Goal: Transaction & Acquisition: Purchase product/service

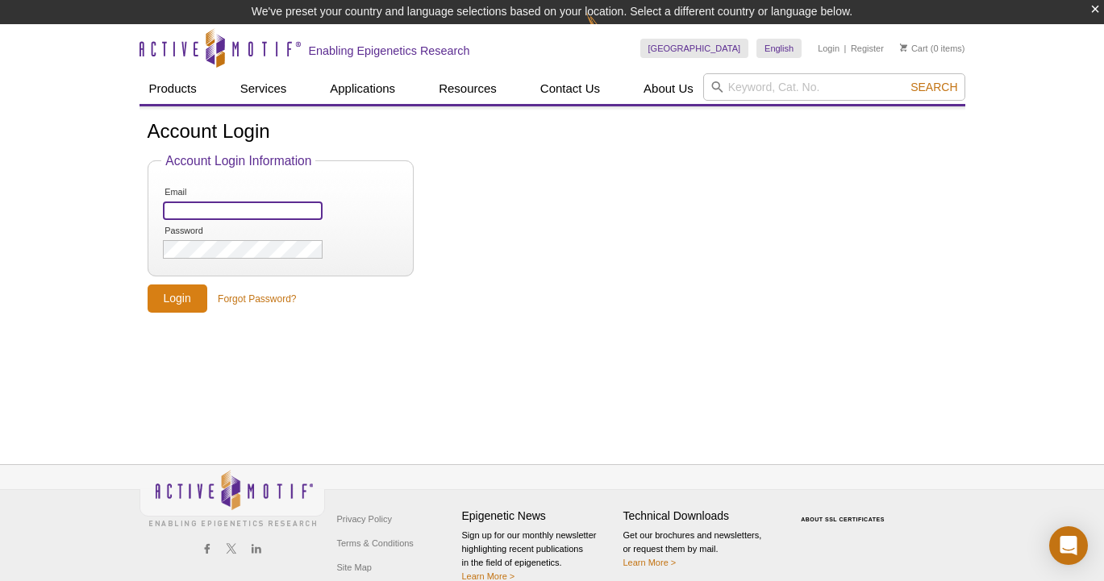
type input "[EMAIL_ADDRESS][DOMAIN_NAME]"
click at [160, 297] on input "Login" at bounding box center [178, 299] width 60 height 28
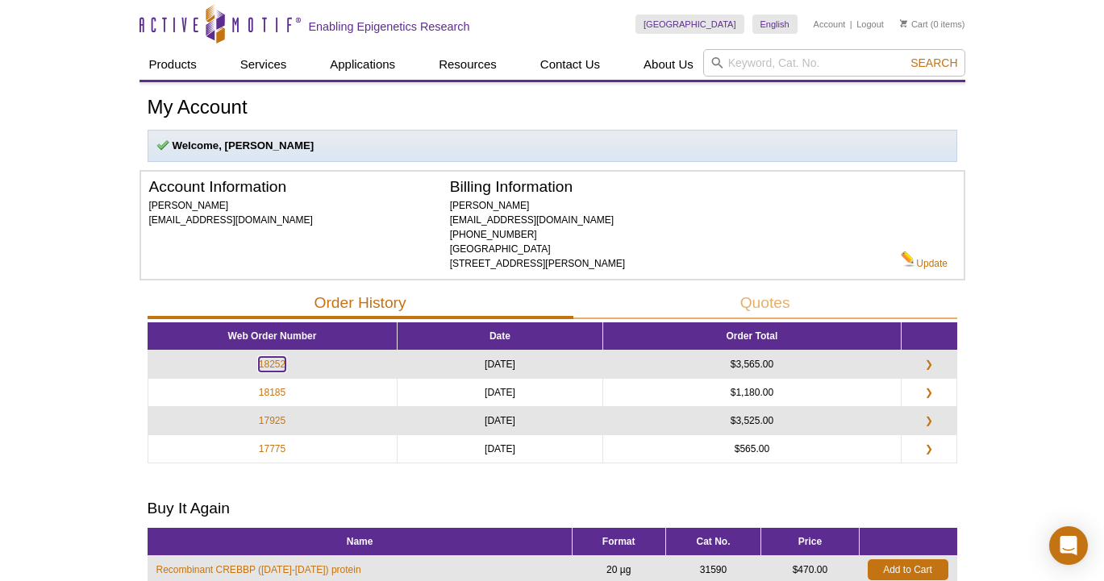
click at [277, 363] on link "18252" at bounding box center [272, 364] width 27 height 15
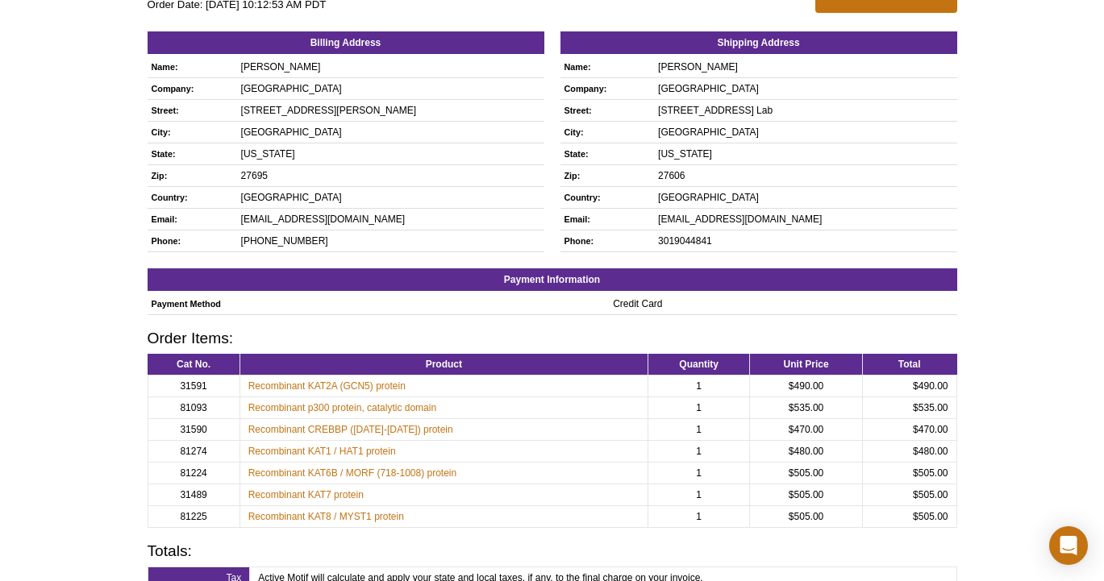
scroll to position [158, 0]
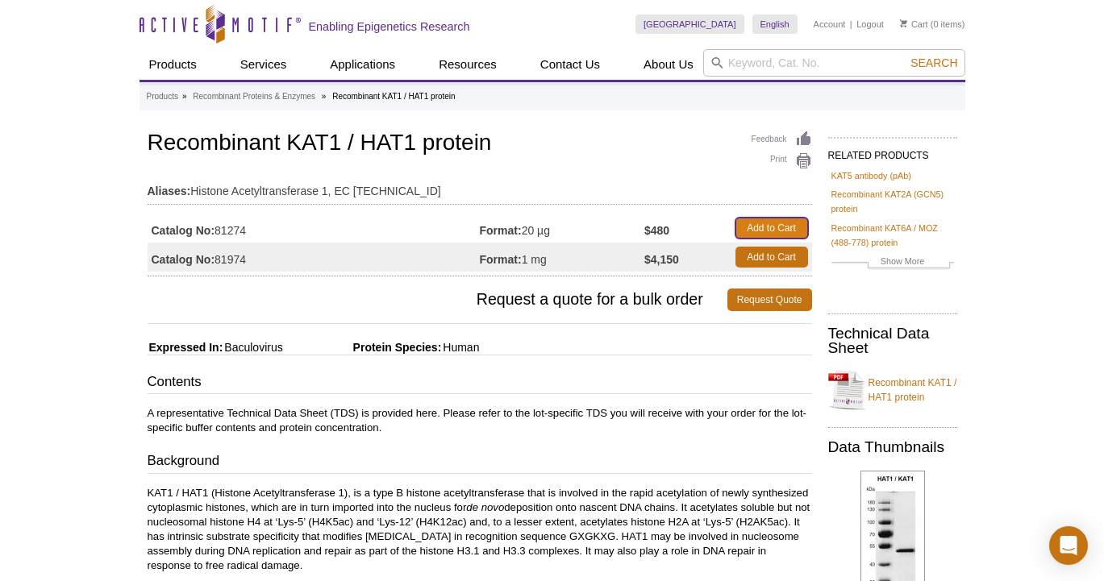
click at [747, 233] on link "Add to Cart" at bounding box center [771, 228] width 73 height 21
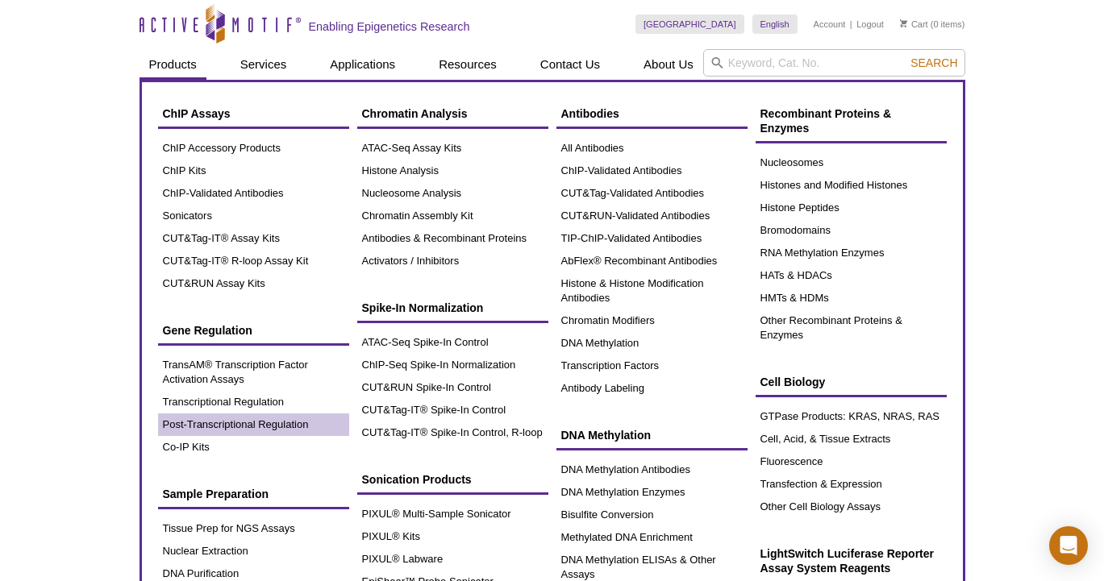
scroll to position [12, 0]
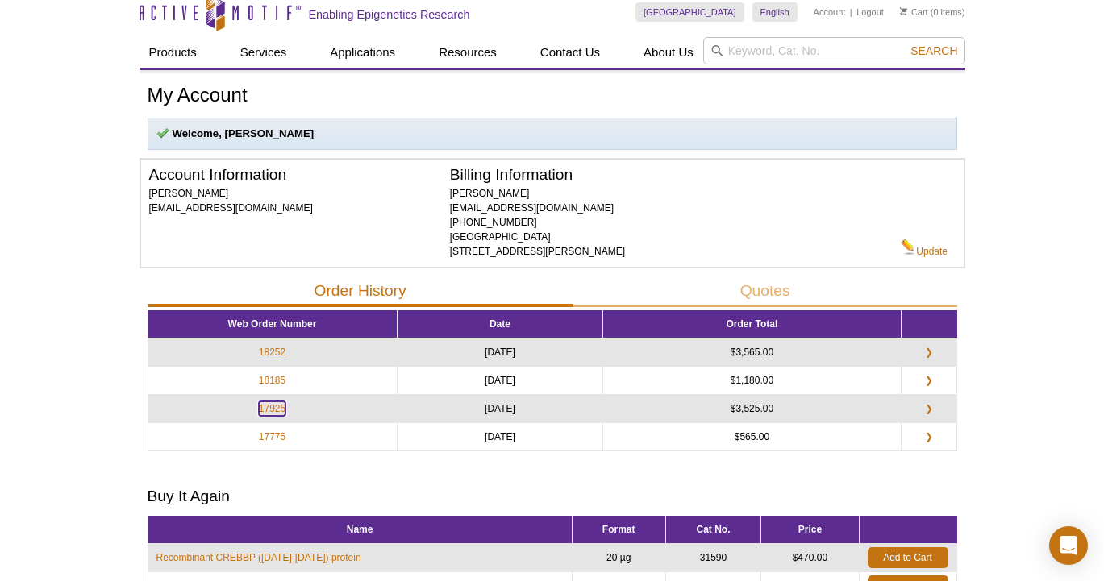
click at [276, 408] on link "17925" at bounding box center [272, 409] width 27 height 15
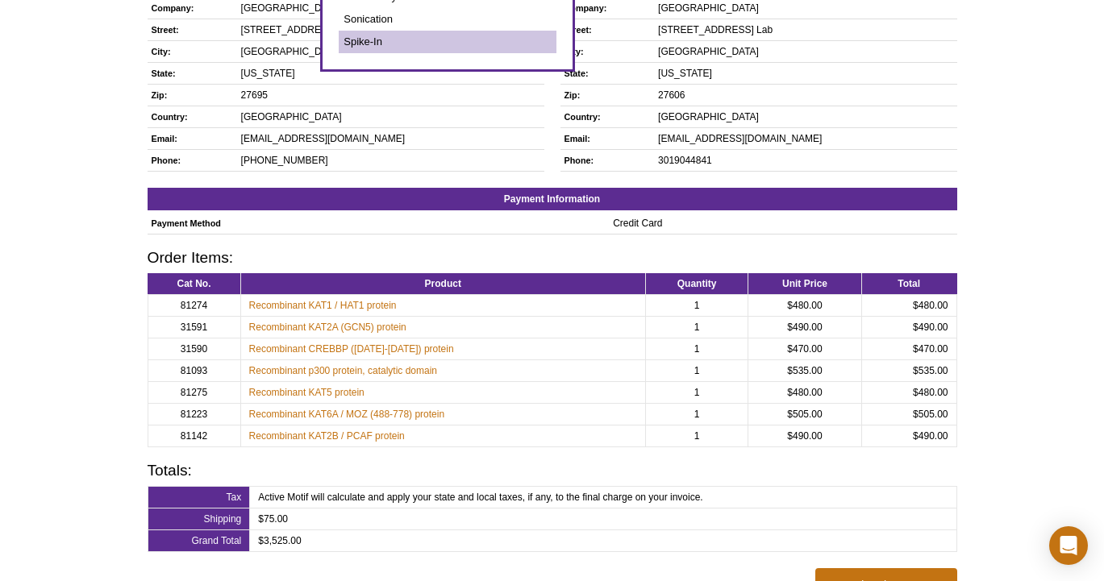
scroll to position [238, 0]
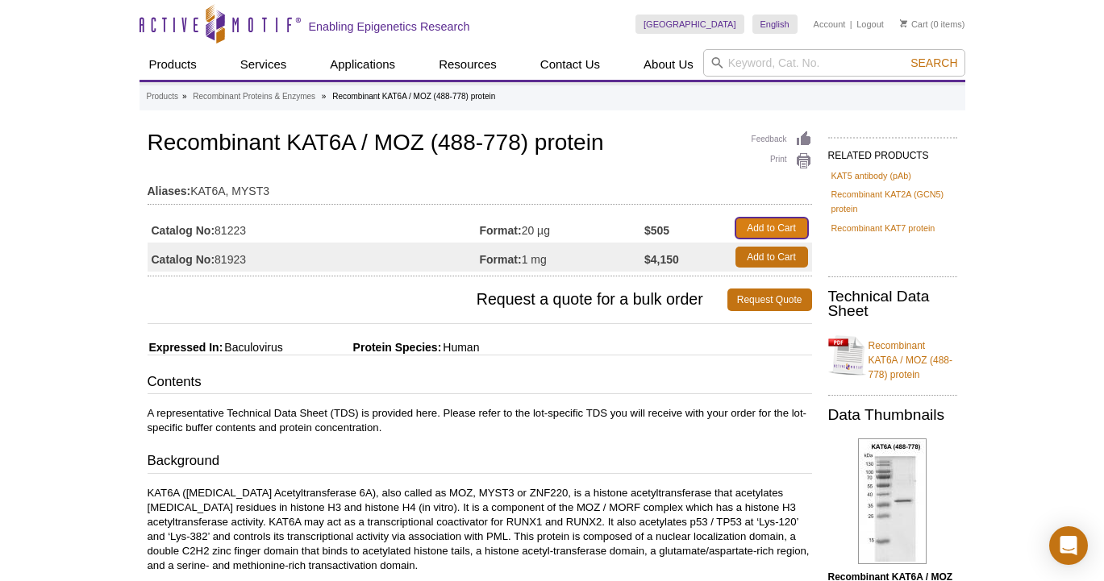
click at [782, 227] on link "Add to Cart" at bounding box center [771, 228] width 73 height 21
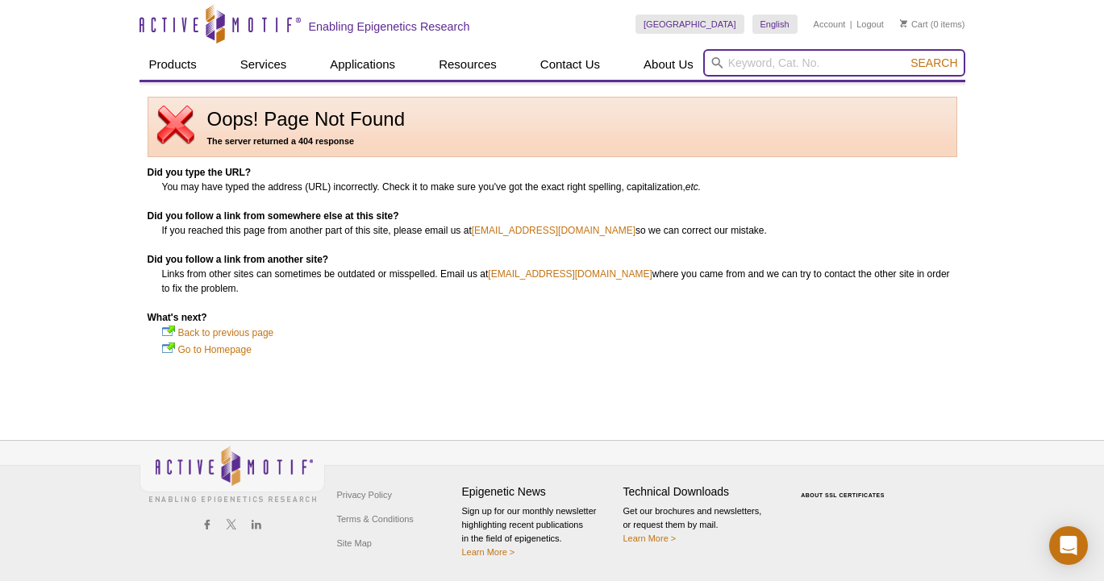
click at [740, 60] on input "search" at bounding box center [834, 62] width 262 height 27
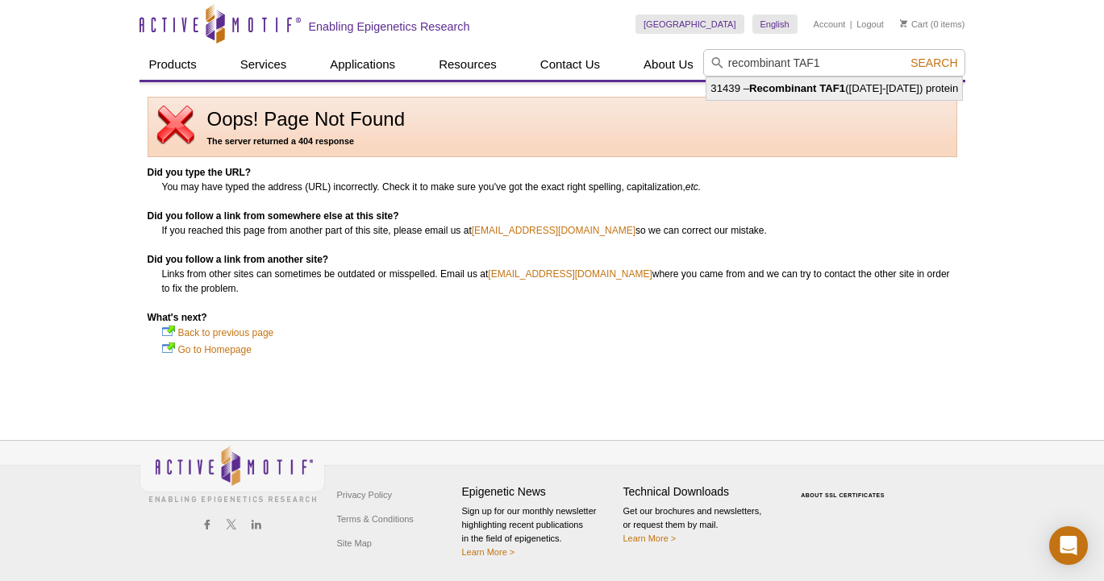
click at [820, 85] on strong "Recombinant TAF1" at bounding box center [797, 88] width 96 height 12
type input "31439 – Recombinant TAF1 (1522-1656) protein"
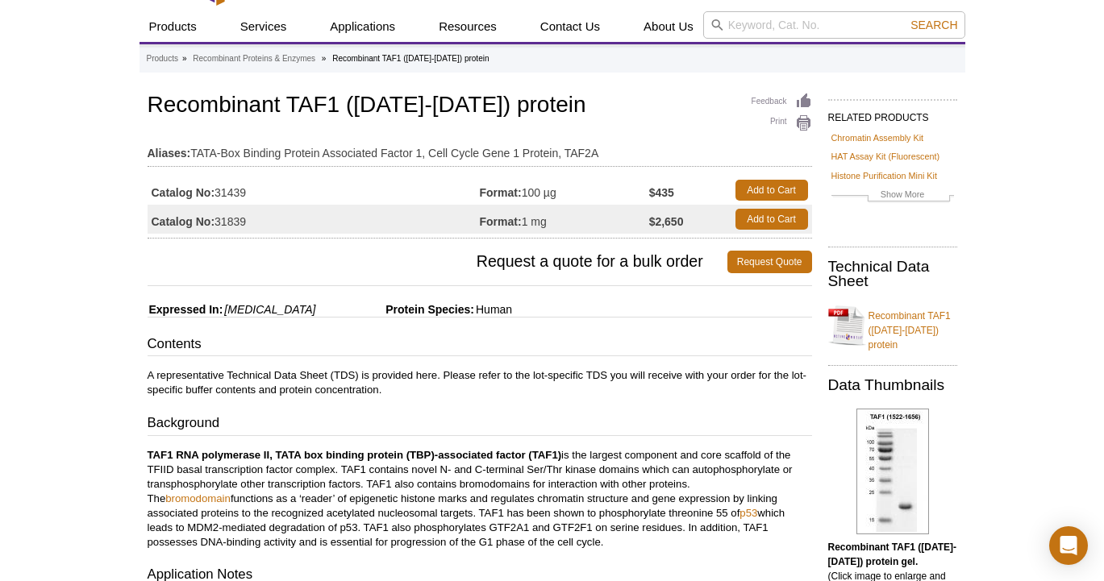
scroll to position [32, 0]
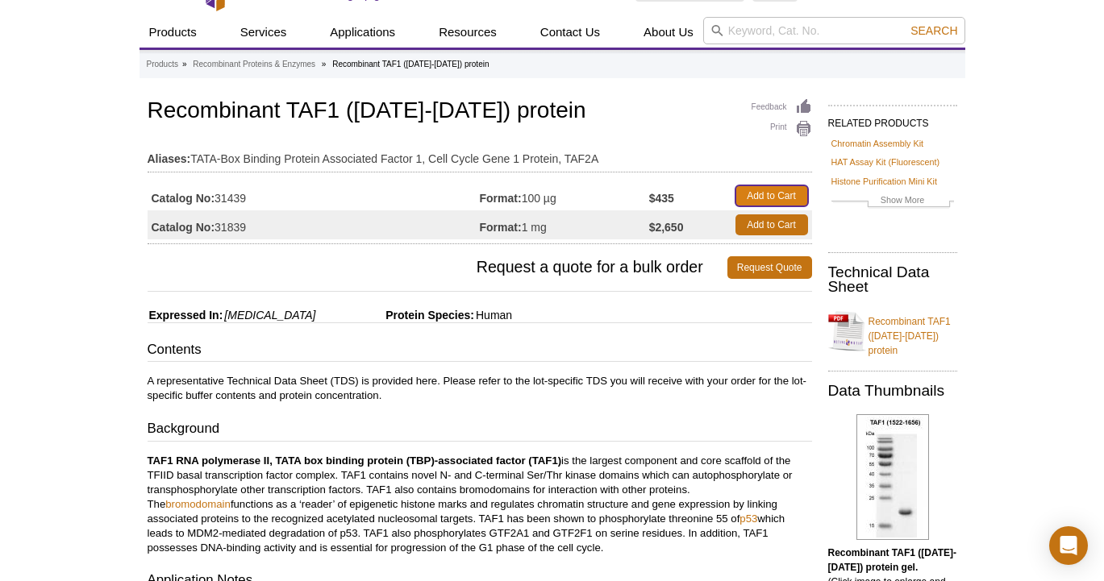
click at [789, 192] on link "Add to Cart" at bounding box center [771, 195] width 73 height 21
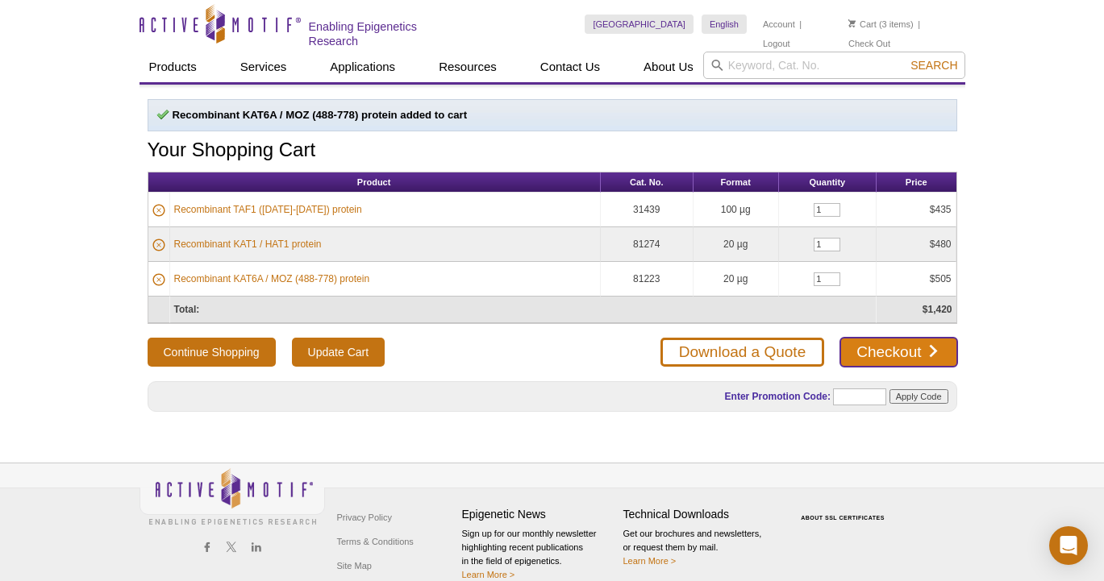
click at [913, 352] on link "Checkout" at bounding box center [898, 352] width 116 height 29
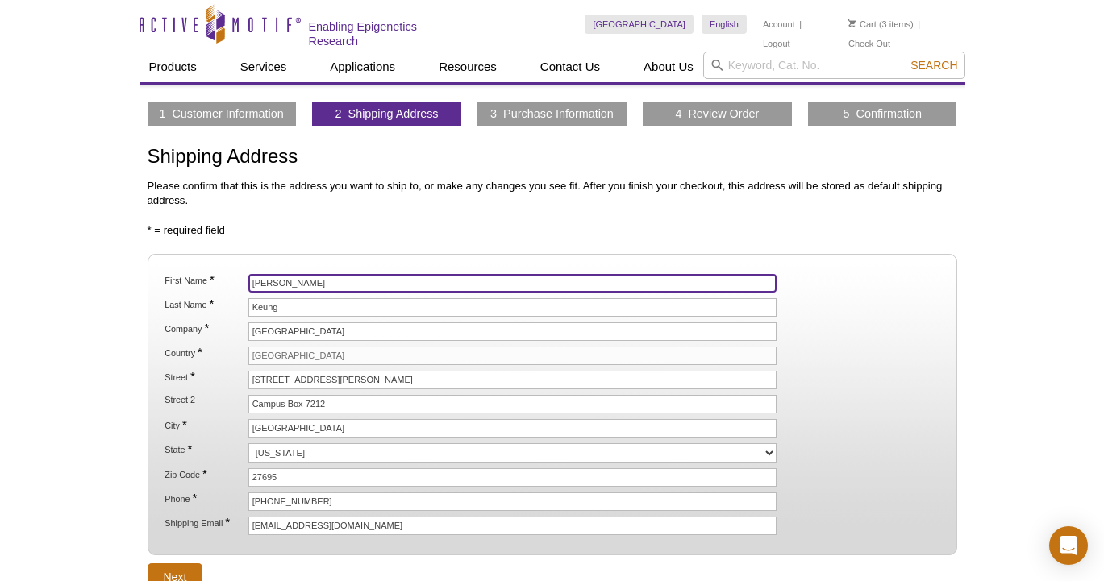
click at [258, 277] on input "[PERSON_NAME]" at bounding box center [512, 283] width 529 height 19
type input "McKenna"
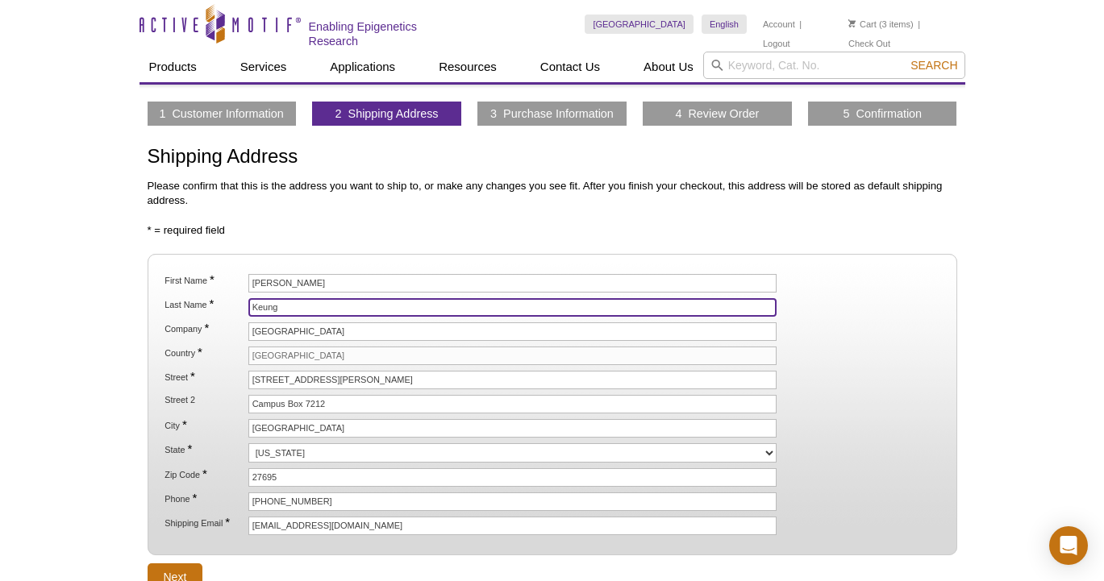
click at [261, 299] on input "Keung" at bounding box center [512, 307] width 529 height 19
type input "[PERSON_NAME]"
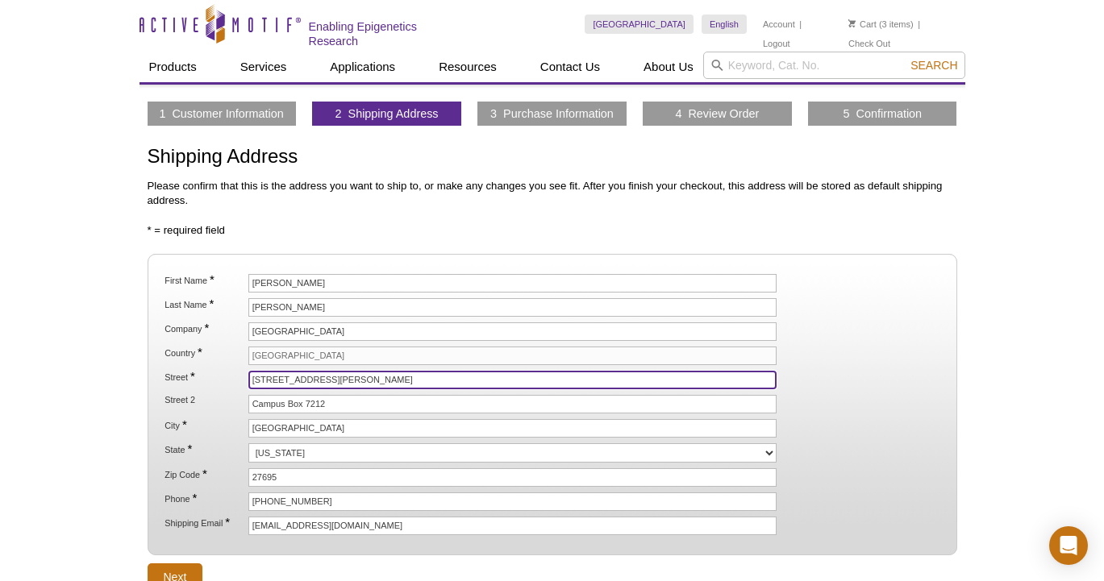
click at [298, 379] on input "2721 Sullivan Drive" at bounding box center [512, 380] width 529 height 19
paste input "840 Main Campus"
type input "840 Main Campus Drive"
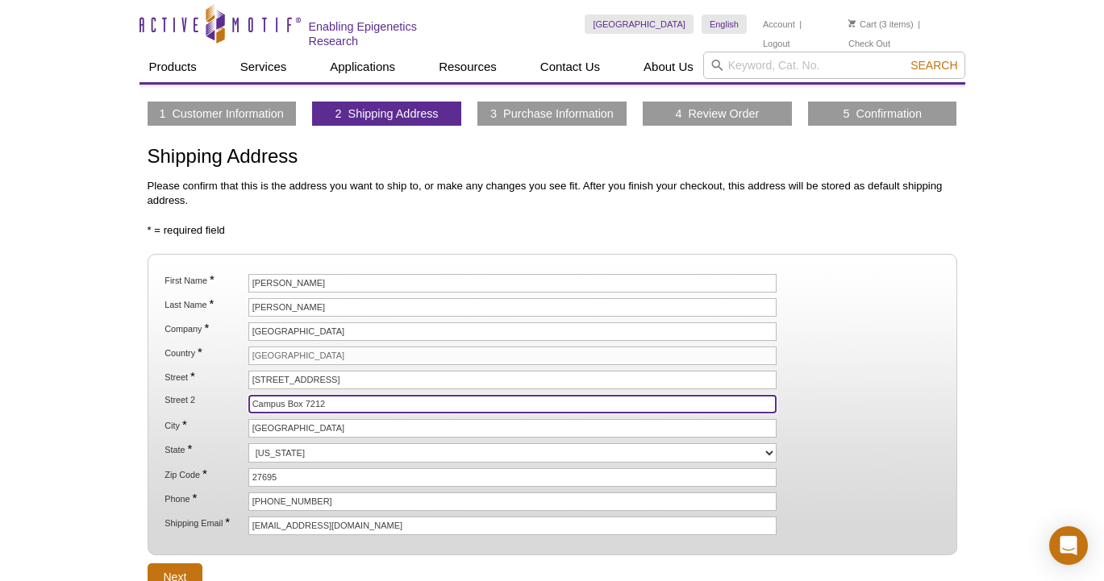
click at [298, 399] on input "Campus Box 7212" at bounding box center [512, 404] width 529 height 19
paste input "Partners II Rm 3700 Keung Lab"
type input "Partners II Rm 3700 Keung Lab"
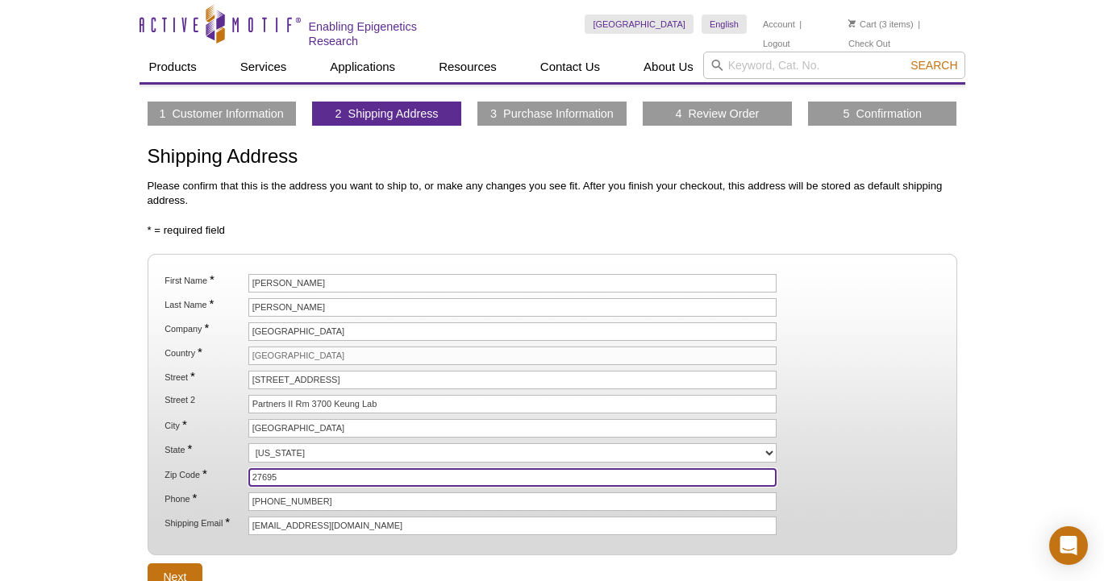
click at [277, 475] on input "27695" at bounding box center [512, 477] width 529 height 19
paste input "06"
type input "27606"
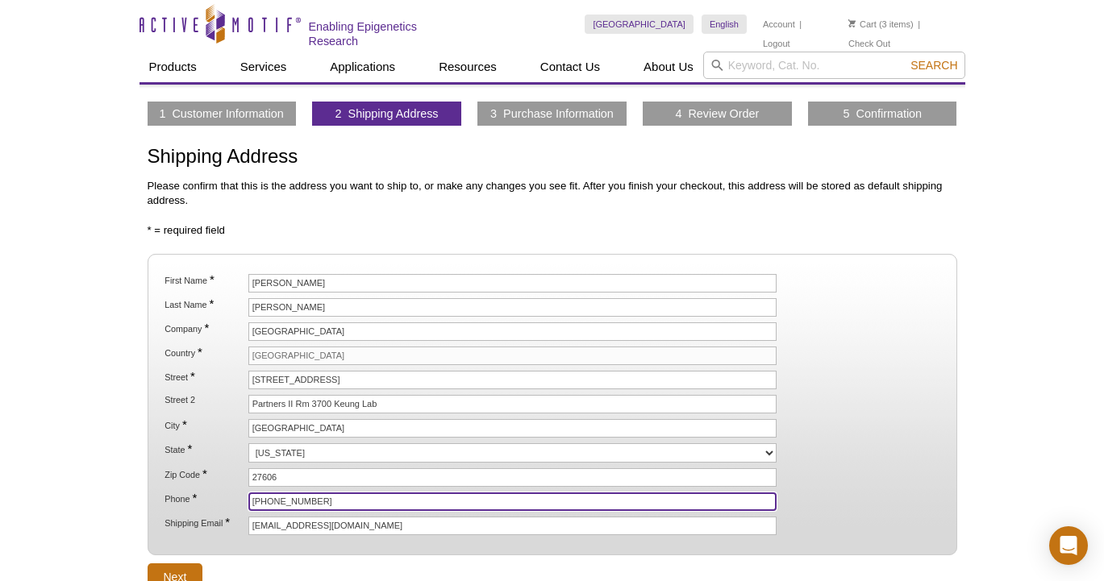
click at [275, 496] on input "[PHONE_NUMBER]" at bounding box center [512, 502] width 529 height 19
paste input "[EMAIL_ADDRESS][DOMAIN_NAME]"
click at [275, 499] on input "[EMAIL_ADDRESS][DOMAIN_NAME]" at bounding box center [512, 502] width 529 height 19
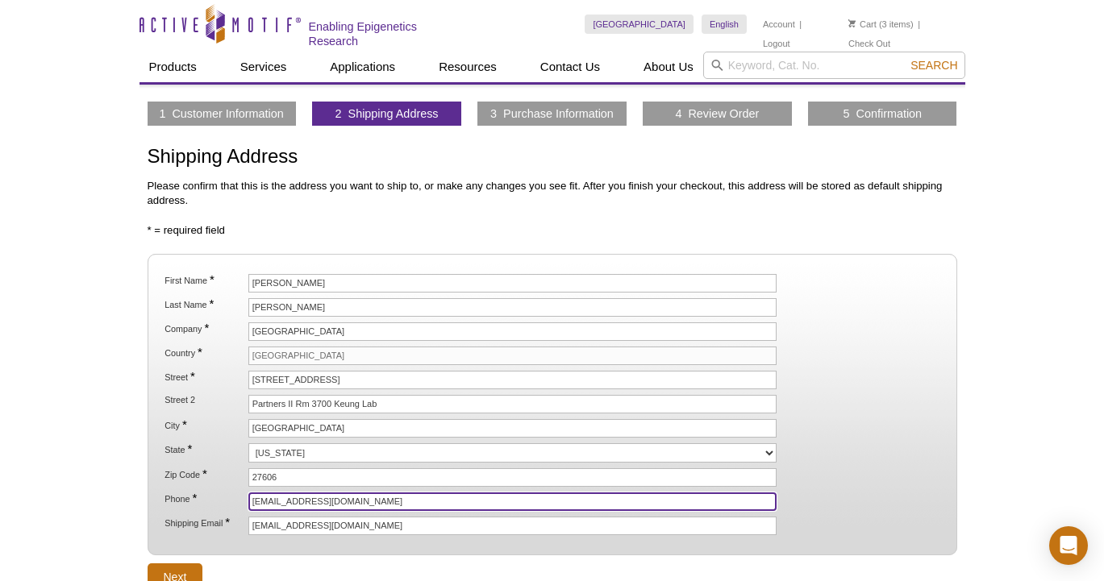
click at [275, 499] on input "[EMAIL_ADDRESS][DOMAIN_NAME]" at bounding box center [512, 502] width 529 height 19
paste input "3019044841"
click at [275, 499] on input "3019044841@ncsu.edu" at bounding box center [512, 502] width 529 height 19
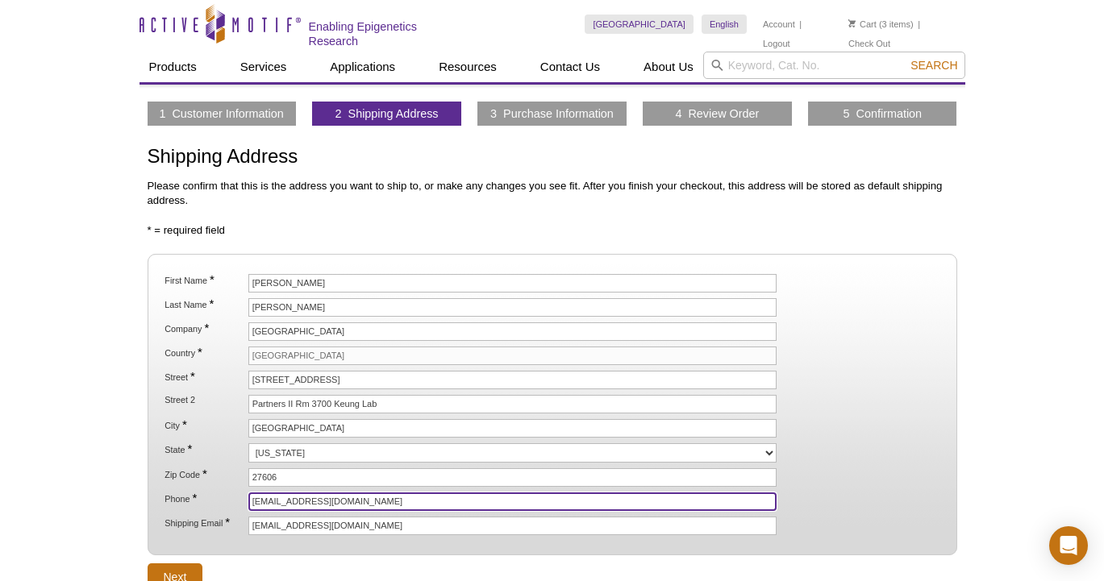
paste input "text"
type input "3019044841"
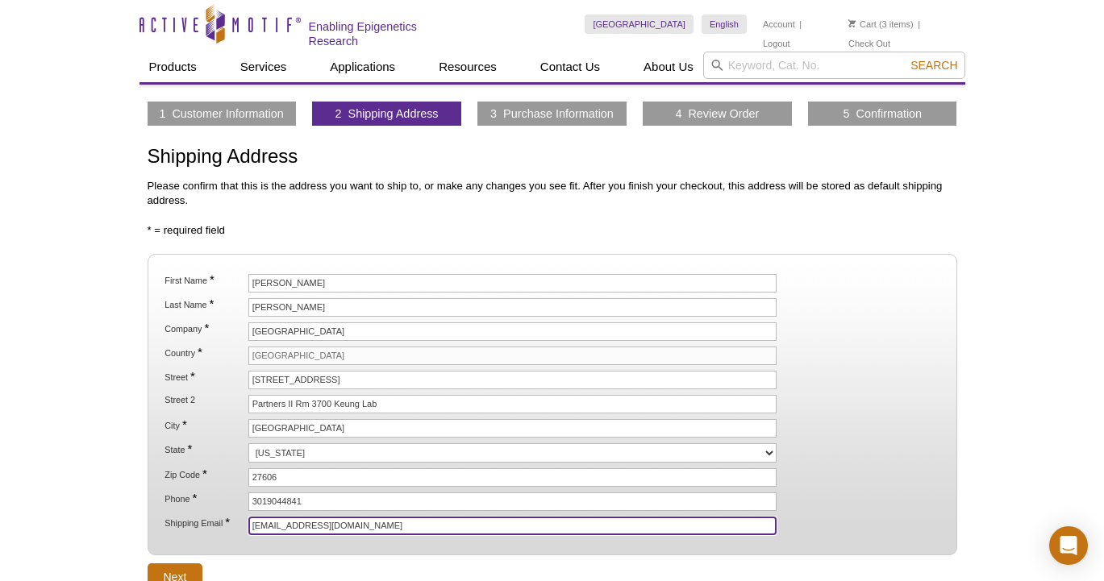
click at [297, 531] on input "[EMAIL_ADDRESS][DOMAIN_NAME]" at bounding box center [512, 526] width 529 height 19
click at [278, 526] on input "[EMAIL_ADDRESS][DOMAIN_NAME]" at bounding box center [512, 526] width 529 height 19
paste input "mbranda2"
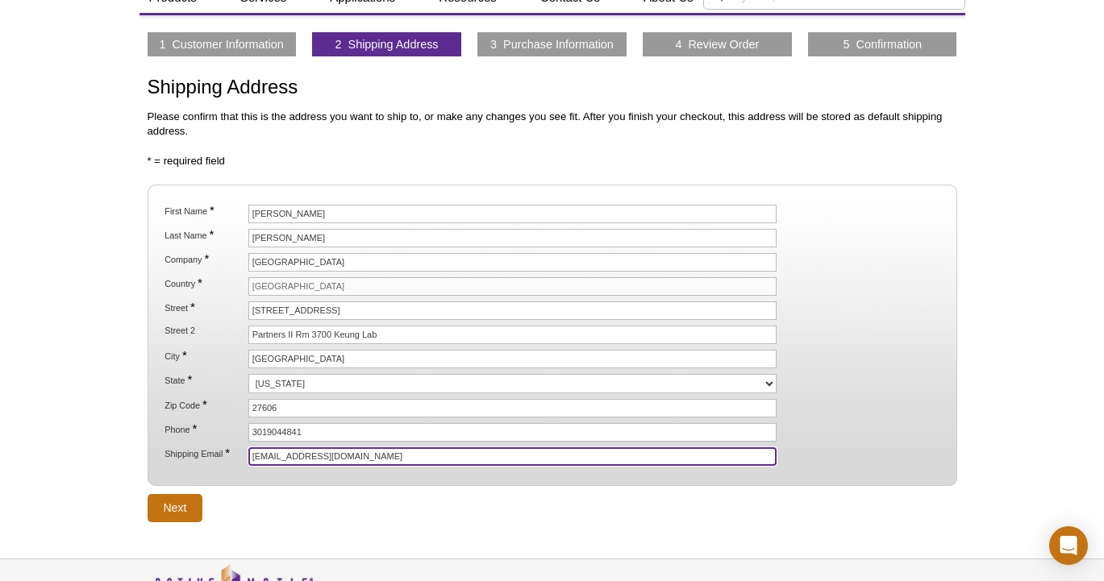
scroll to position [87, 0]
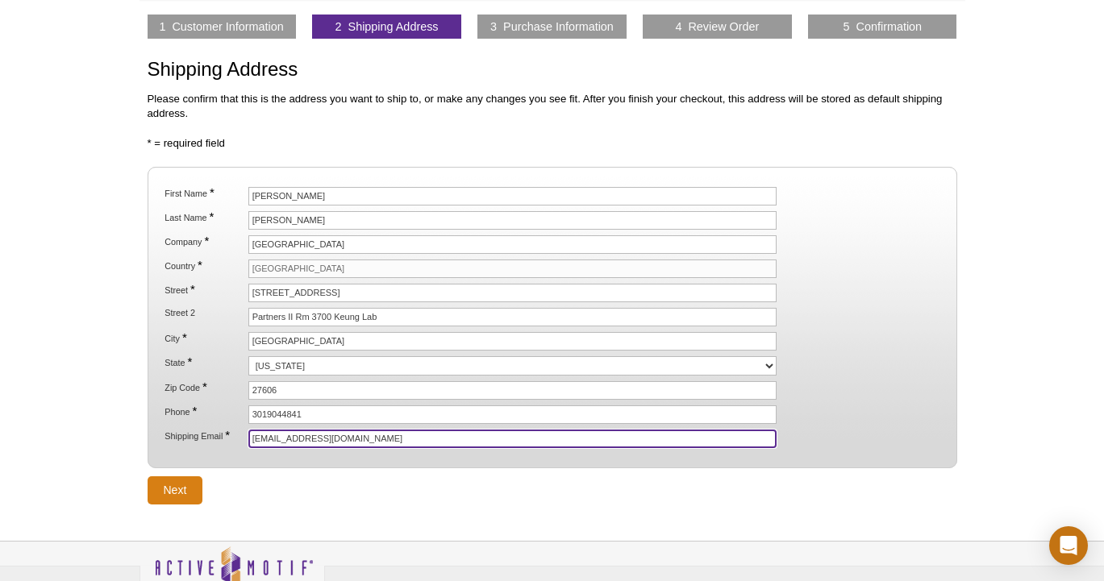
type input "[EMAIL_ADDRESS][DOMAIN_NAME]"
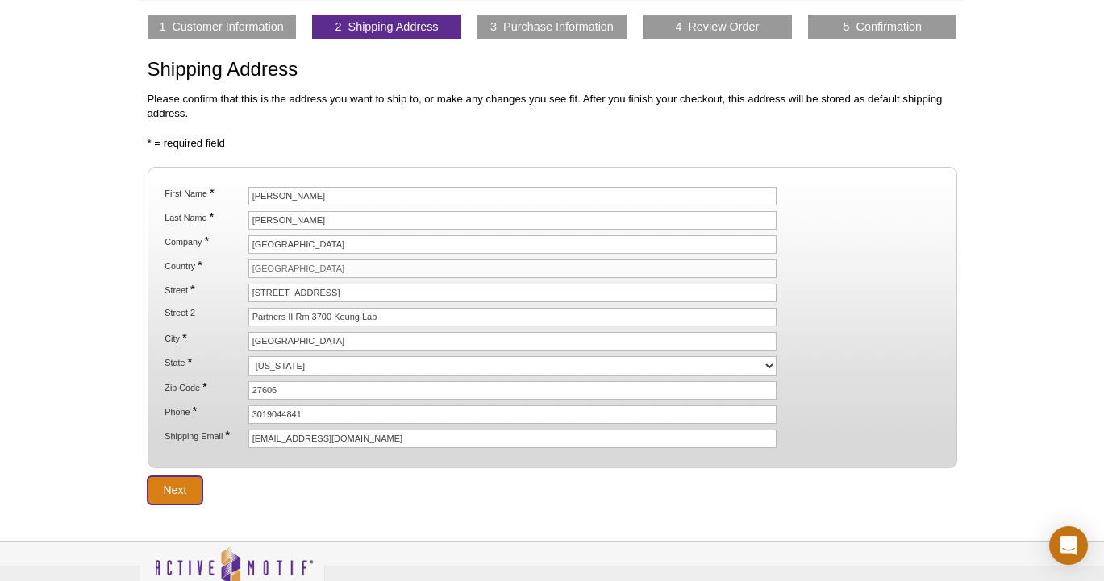
click at [182, 497] on input "Next" at bounding box center [176, 491] width 56 height 28
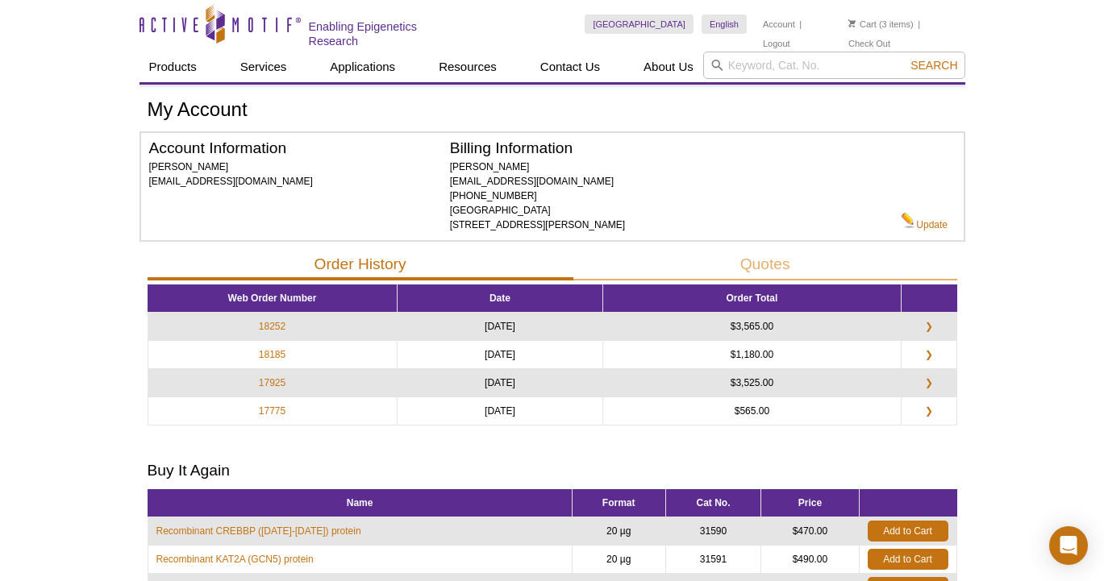
scroll to position [48, 0]
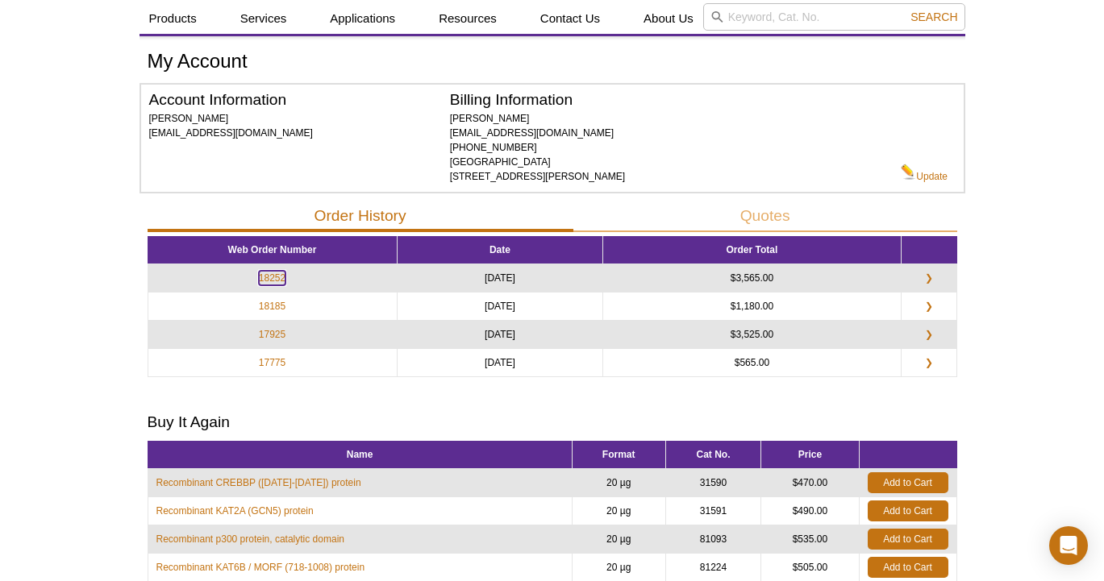
click at [271, 277] on link "18252" at bounding box center [272, 278] width 27 height 15
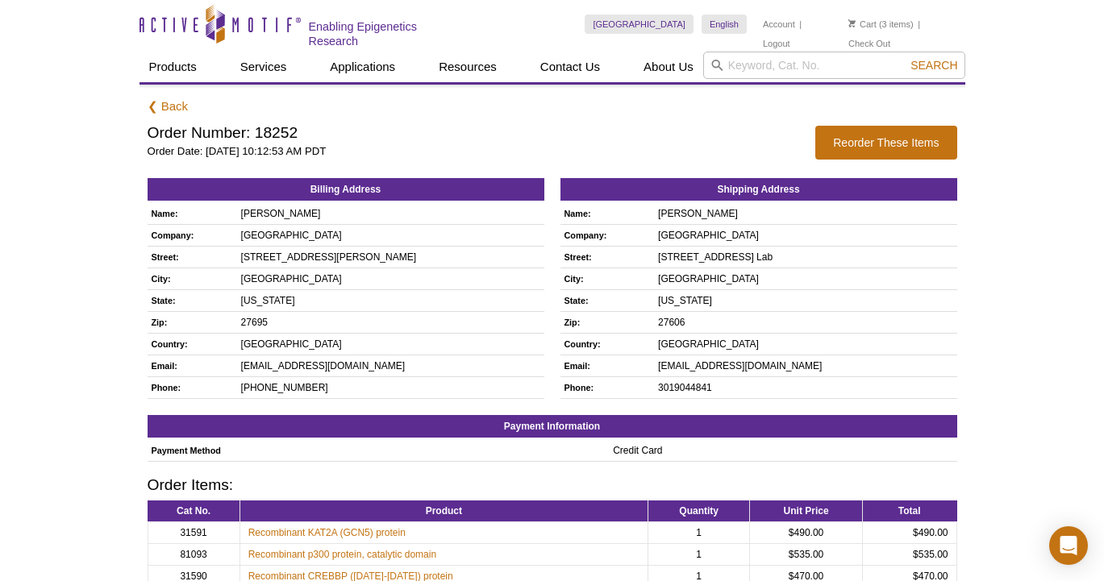
drag, startPoint x: 631, startPoint y: 255, endPoint x: 738, endPoint y: 256, distance: 106.4
click at [738, 256] on td "[STREET_ADDRESS] Lab" at bounding box center [805, 258] width 302 height 22
copy td "840 Main Campus Drive"
drag, startPoint x: 743, startPoint y: 251, endPoint x: 884, endPoint y: 252, distance: 140.3
click at [884, 252] on td "840 Main Campus Drive Partners II Rm 3700 Keung Lab" at bounding box center [805, 258] width 302 height 22
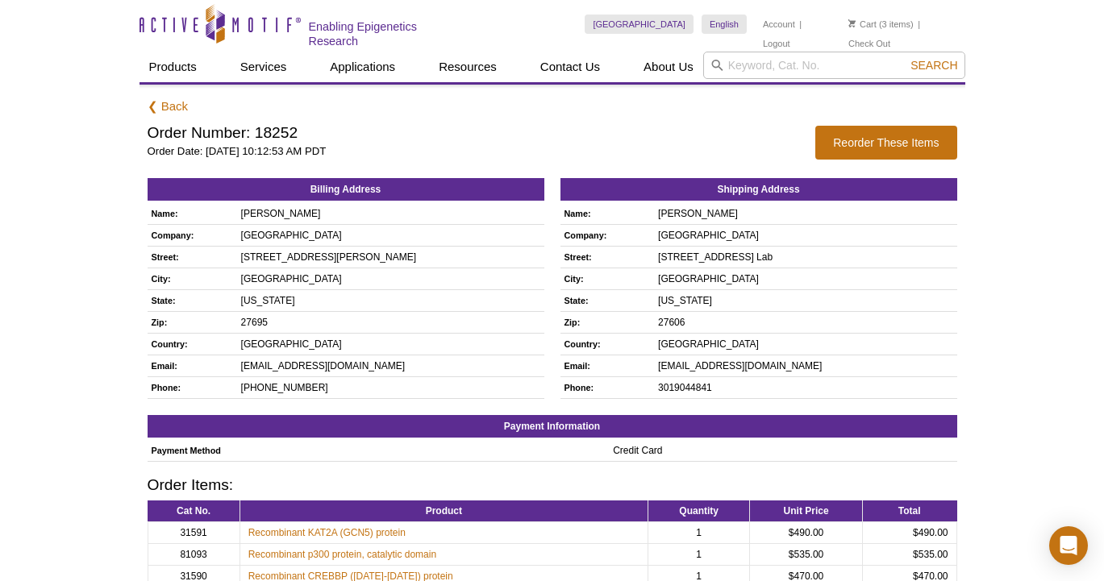
copy td "Partners II Rm 3700 Keung Lab"
click at [654, 323] on td "27606" at bounding box center [805, 323] width 302 height 22
copy td "27606"
click at [654, 366] on td "mbranda2@ncsu.edu" at bounding box center [805, 367] width 302 height 22
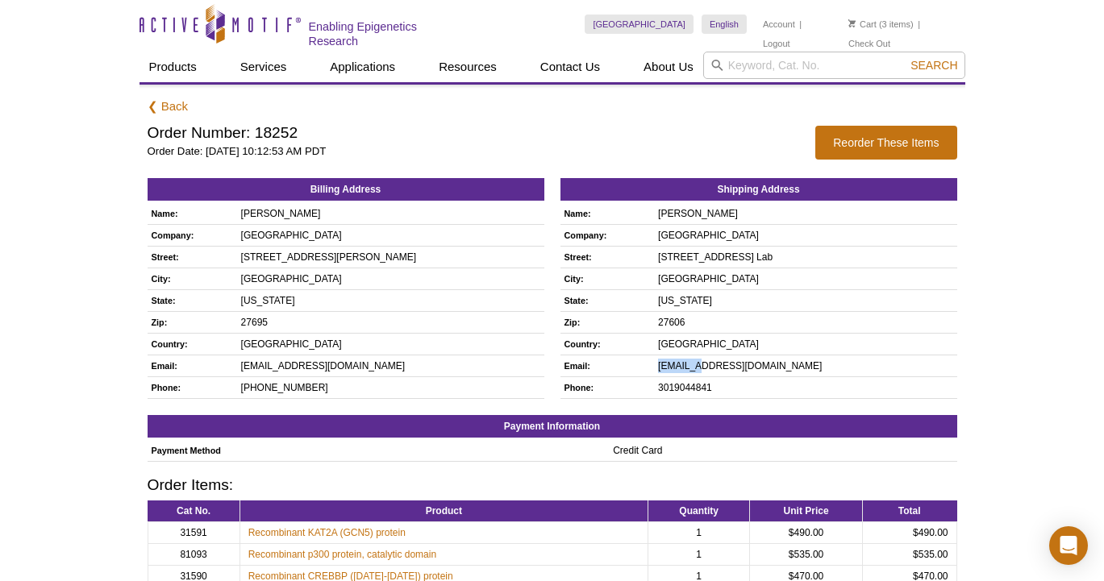
click at [654, 366] on td "mbranda2@ncsu.edu" at bounding box center [805, 367] width 302 height 22
copy tbody "mbranda2@ncsu.edu"
click at [656, 383] on td "3019044841" at bounding box center [805, 388] width 302 height 22
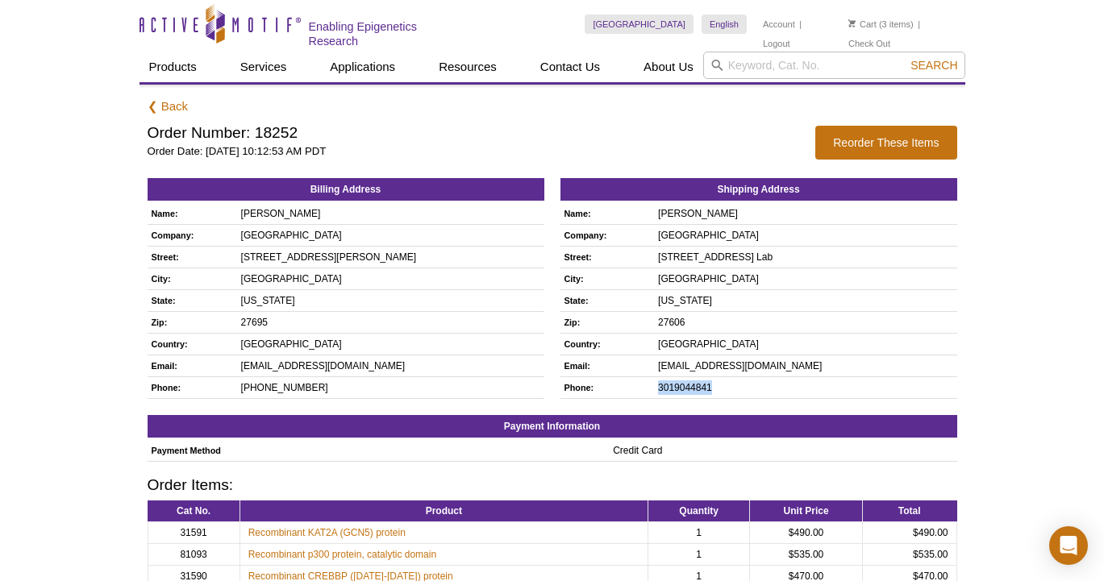
copy td "3019044841"
click at [657, 360] on td "mbranda2@ncsu.edu" at bounding box center [805, 367] width 302 height 22
copy tbody "mbranda2@ncsu.edu"
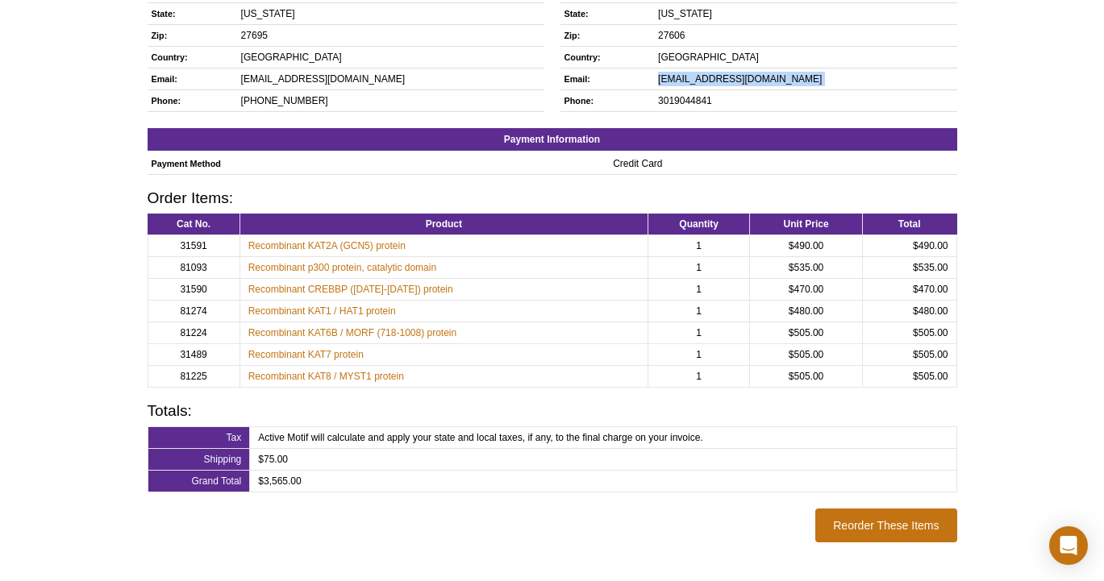
scroll to position [302, 0]
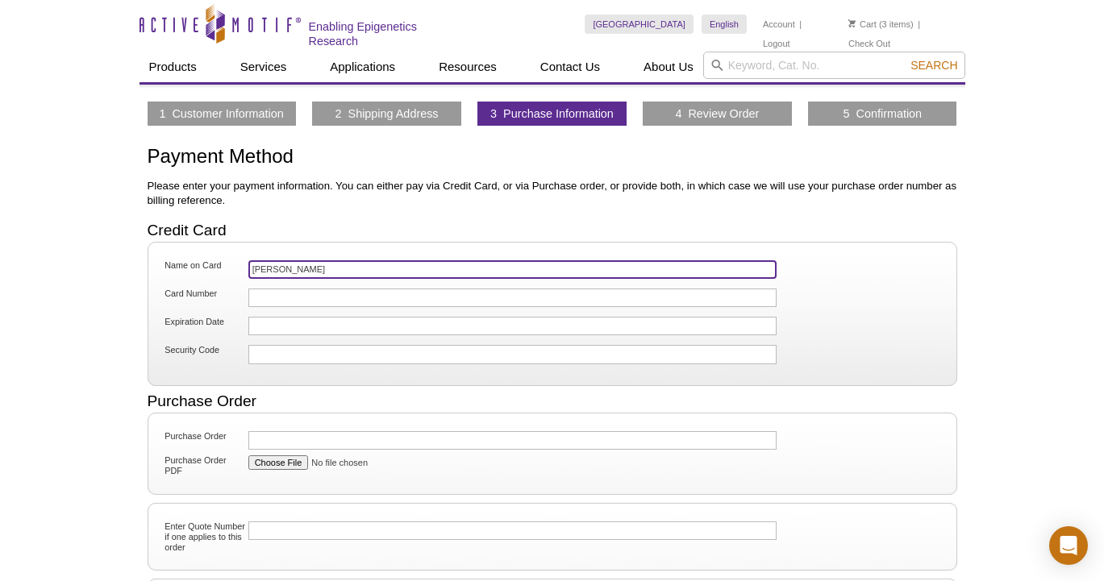
click at [316, 275] on input "[PERSON_NAME]" at bounding box center [512, 269] width 529 height 19
type input "[PERSON_NAME]"
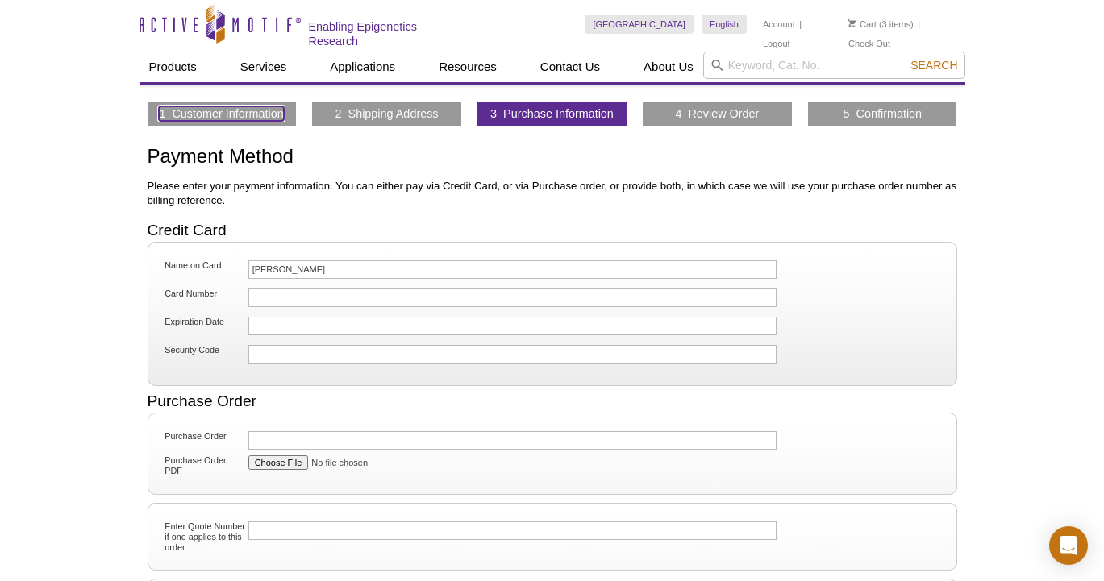
click at [262, 114] on link "1 Customer Information" at bounding box center [221, 113] width 124 height 15
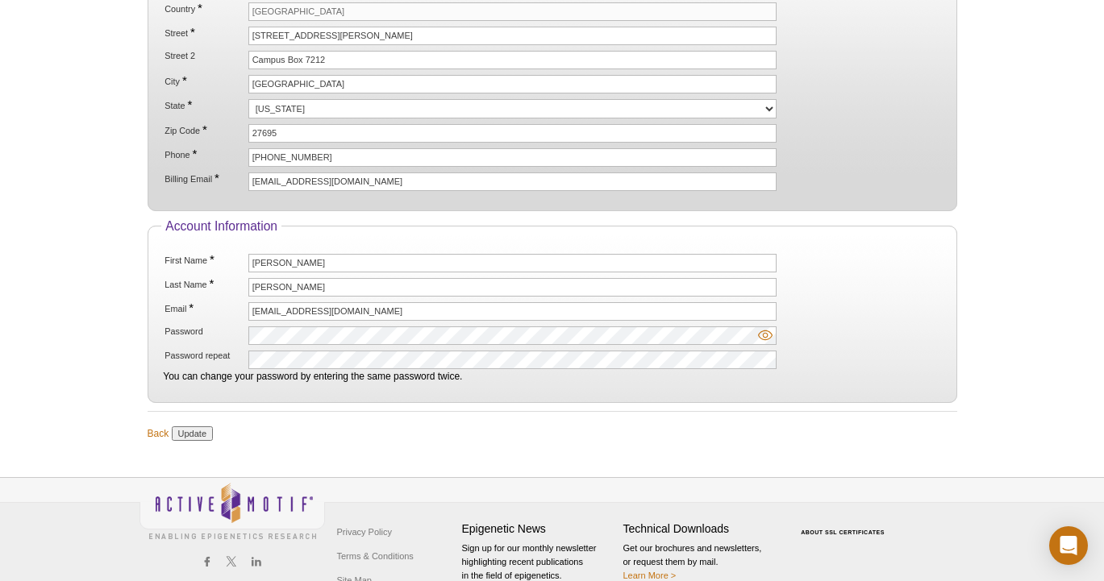
scroll to position [268, 0]
click at [149, 431] on link "Back" at bounding box center [159, 433] width 22 height 15
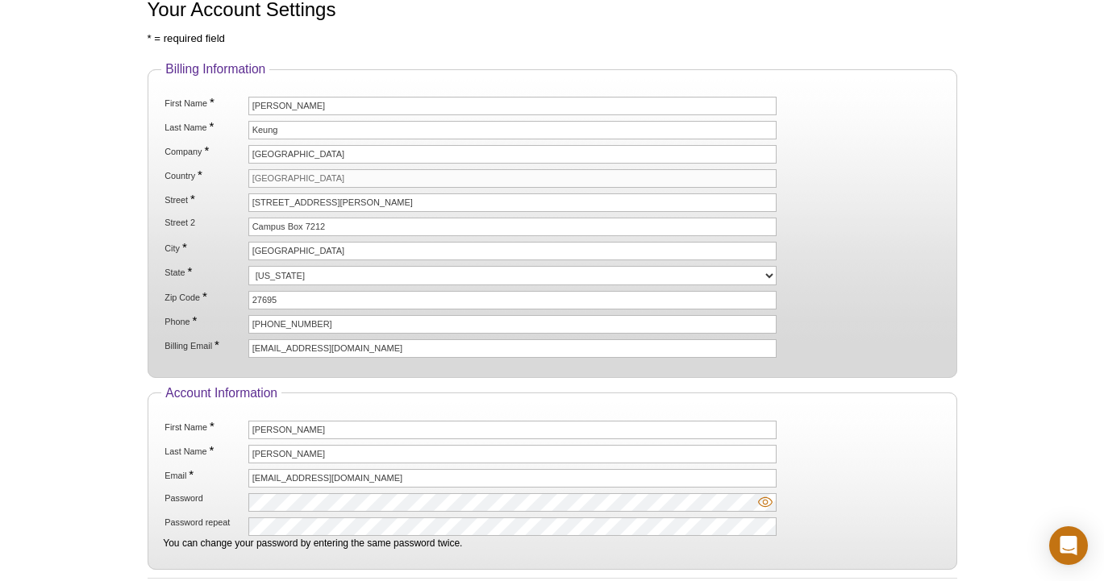
scroll to position [91, 0]
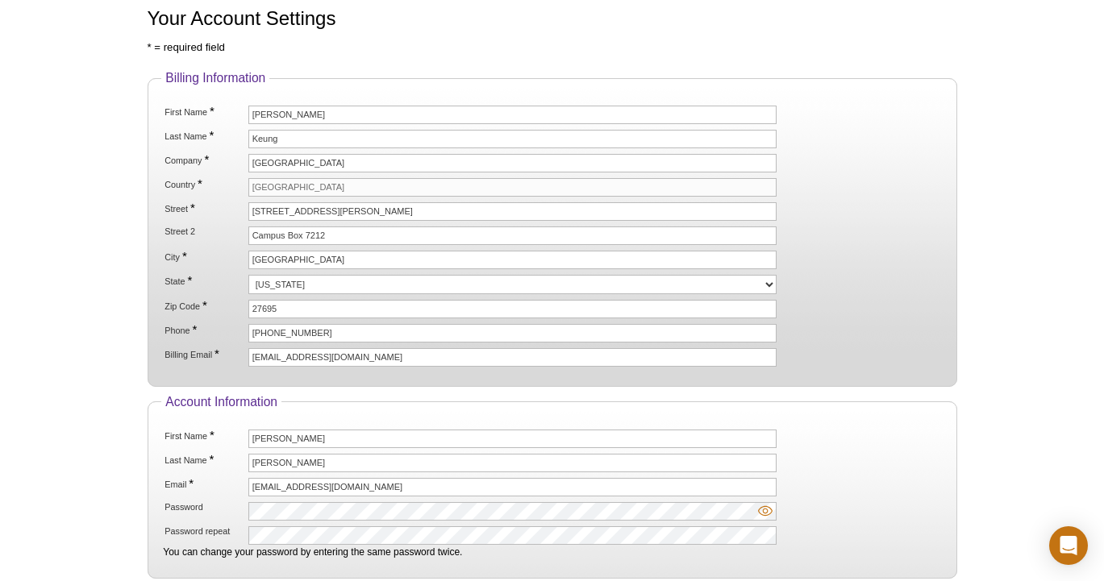
click at [321, 53] on form "* = required field Billing Information First Name * [PERSON_NAME] Last Name * […" at bounding box center [553, 328] width 810 height 576
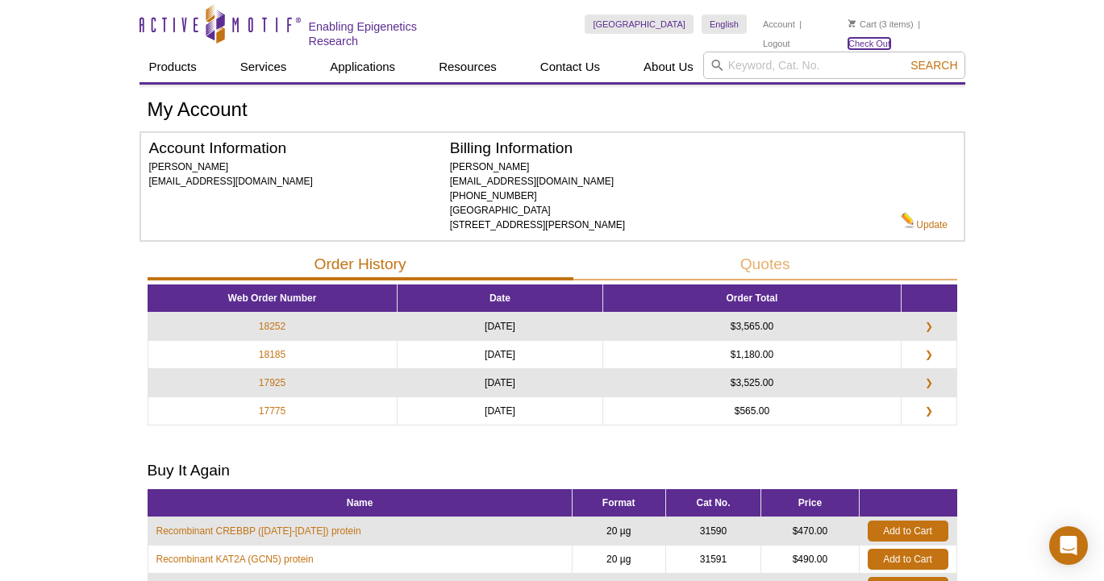
click at [890, 38] on link "Check Out" at bounding box center [869, 43] width 42 height 11
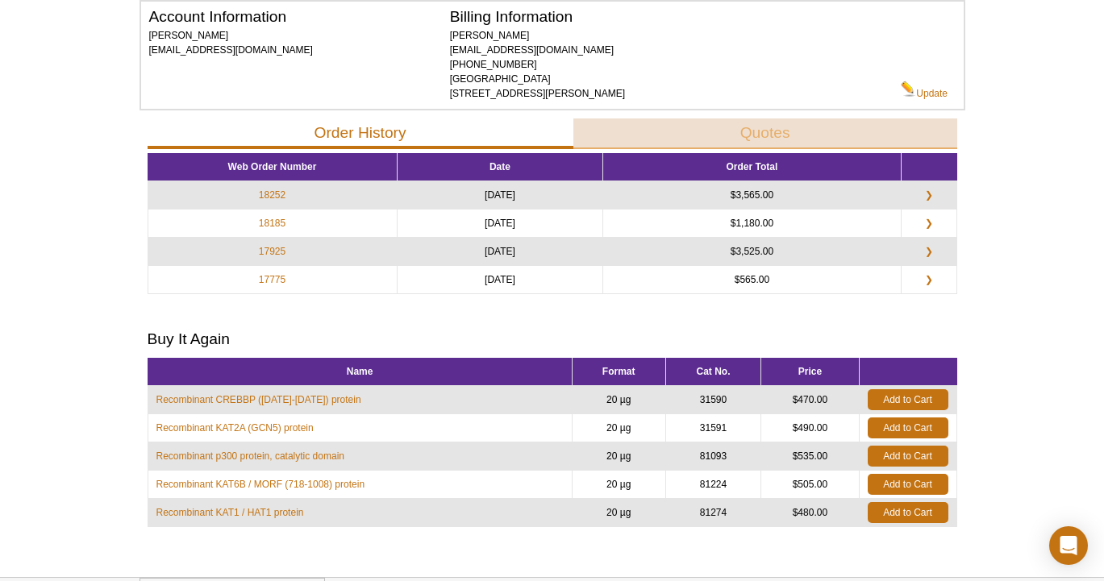
scroll to position [139, 0]
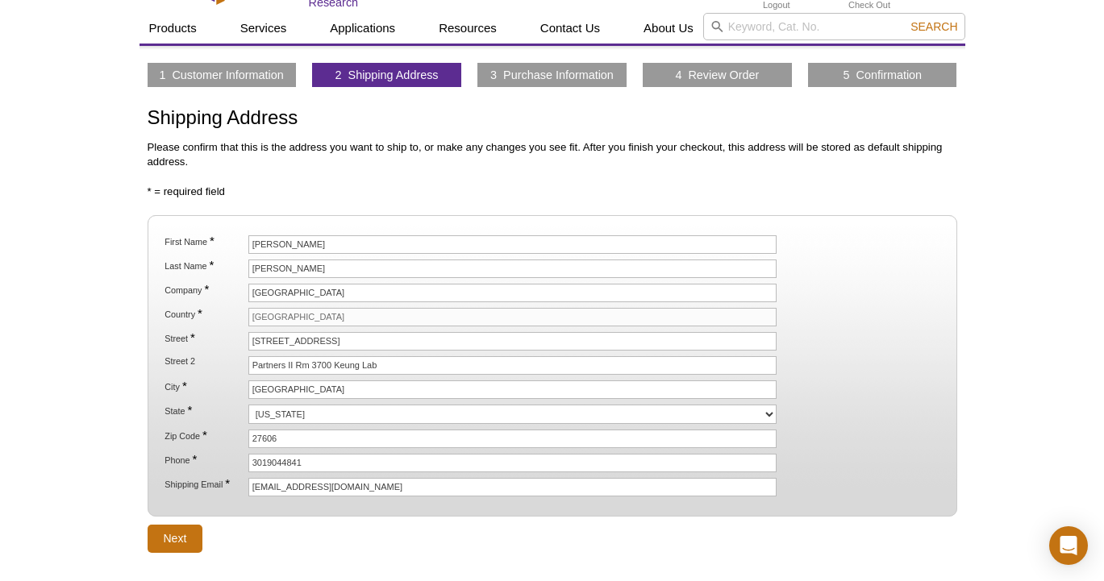
scroll to position [40, 0]
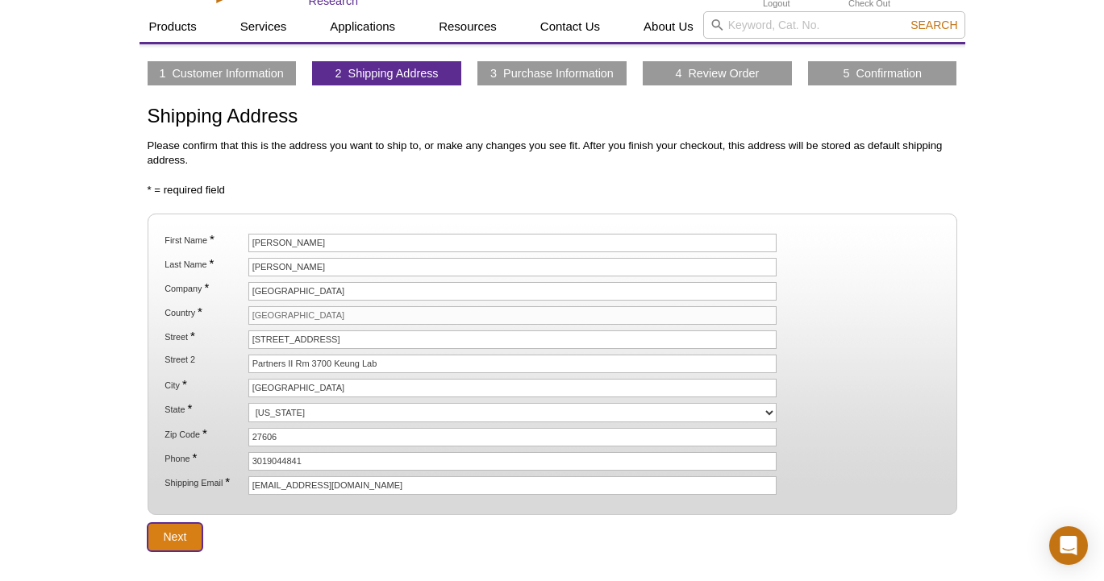
click at [177, 541] on input "Next" at bounding box center [176, 537] width 56 height 28
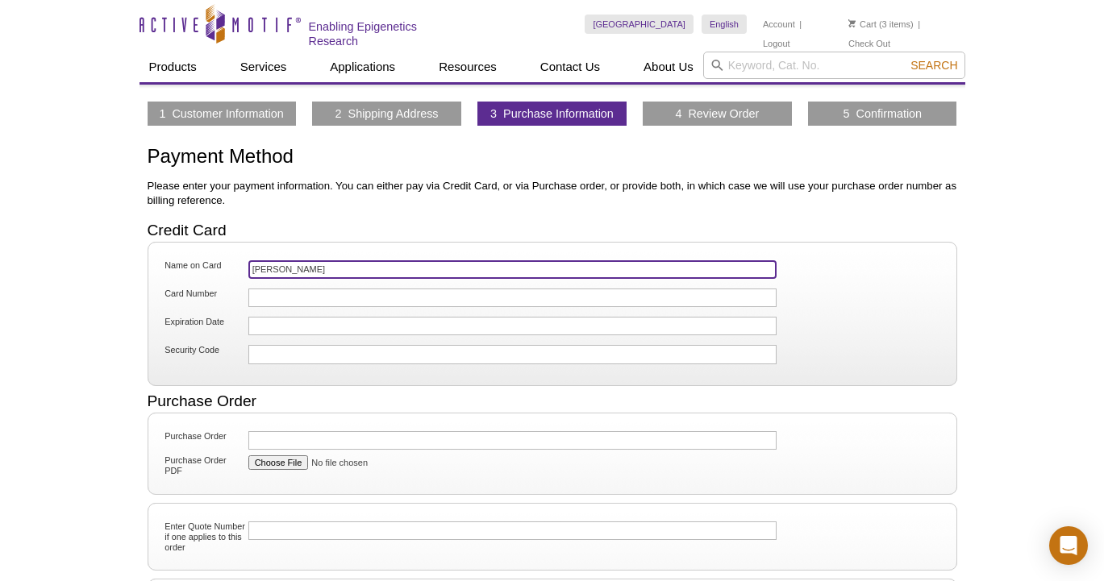
click at [302, 263] on input "McKenna Randall" at bounding box center [512, 269] width 529 height 19
type input "Albert Keung"
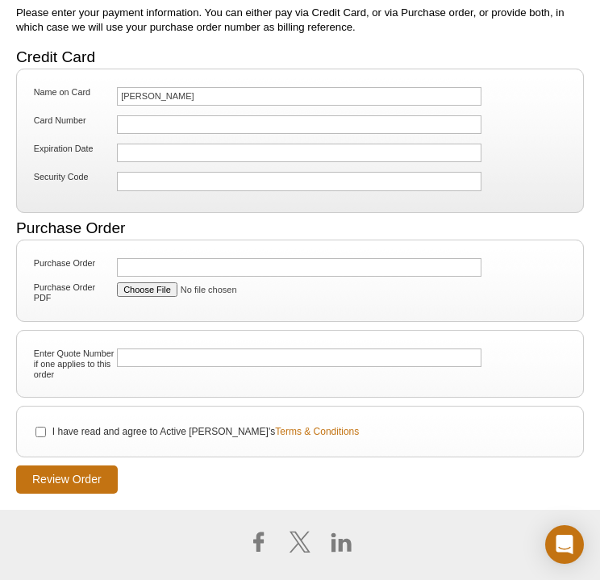
scroll to position [275, 0]
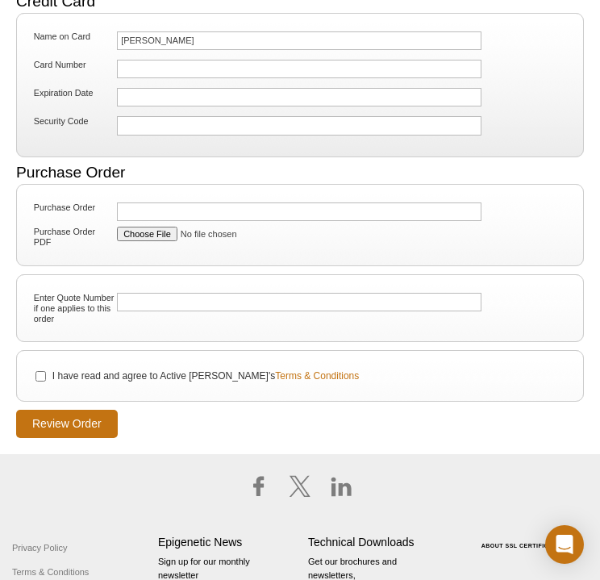
click at [80, 372] on label "I have read and agree to Active Motif's Terms & Conditions" at bounding box center [205, 375] width 308 height 15
click at [46, 372] on input "I have read and agree to Active Motif's Terms & Conditions" at bounding box center [40, 376] width 10 height 10
checkbox input "true"
click at [65, 427] on input "Review Order" at bounding box center [67, 424] width 102 height 28
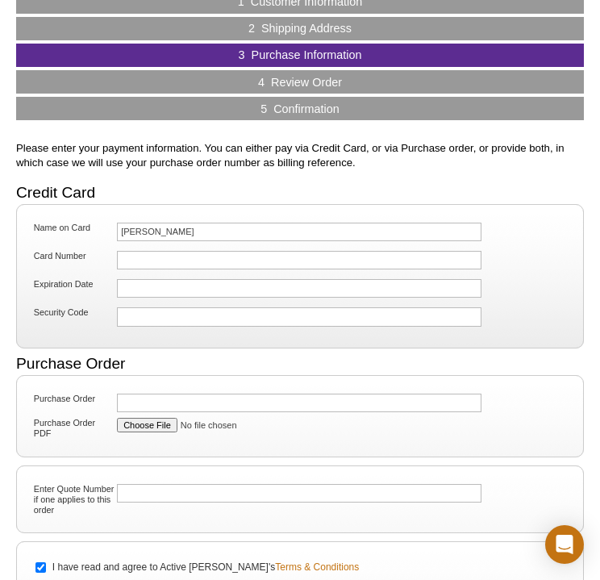
scroll to position [0, 0]
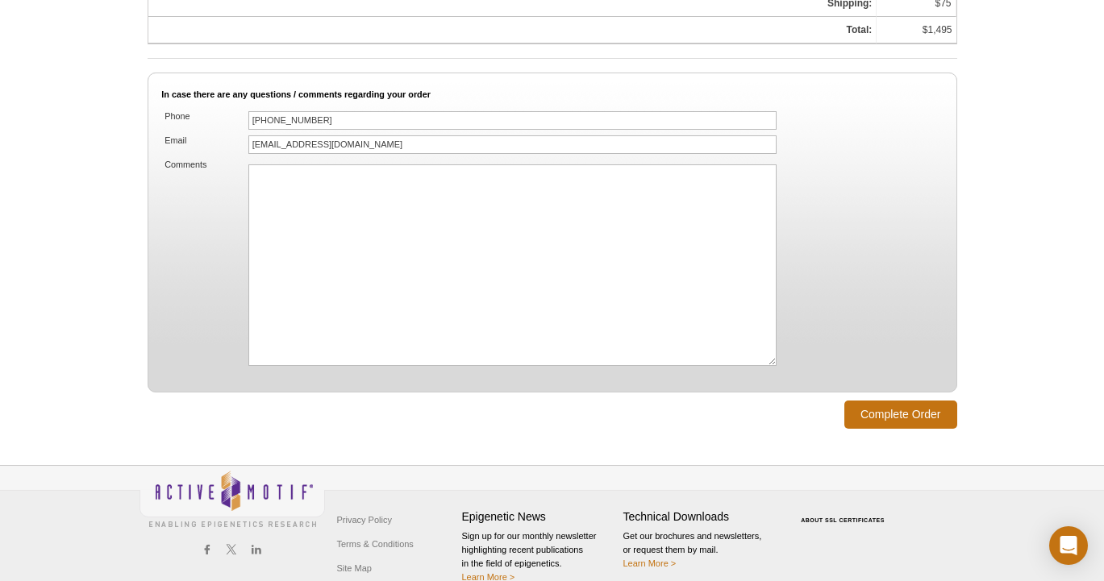
scroll to position [1206, 0]
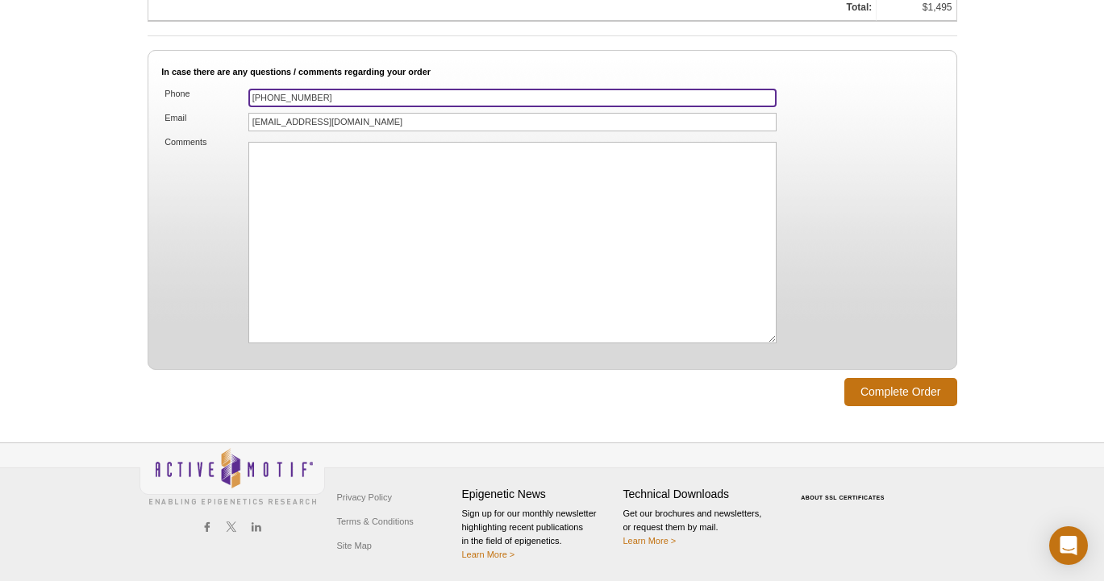
click at [281, 94] on input "[PHONE_NUMBER]" at bounding box center [512, 98] width 529 height 19
type input "3019044841"
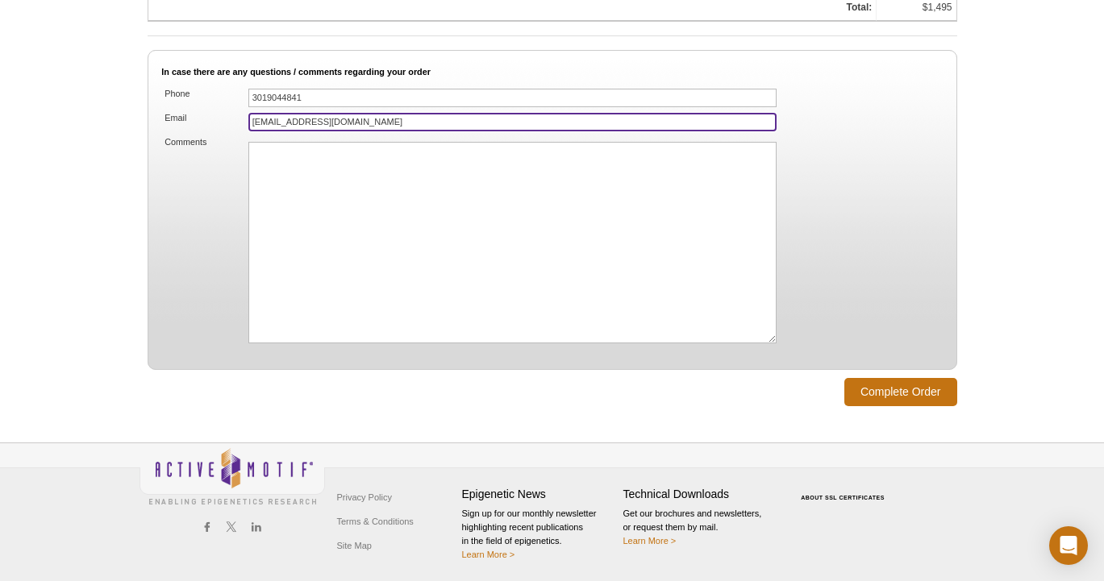
click at [255, 116] on input "[EMAIL_ADDRESS][DOMAIN_NAME]" at bounding box center [512, 122] width 529 height 19
type input "[EMAIL_ADDRESS][DOMAIN_NAME]"
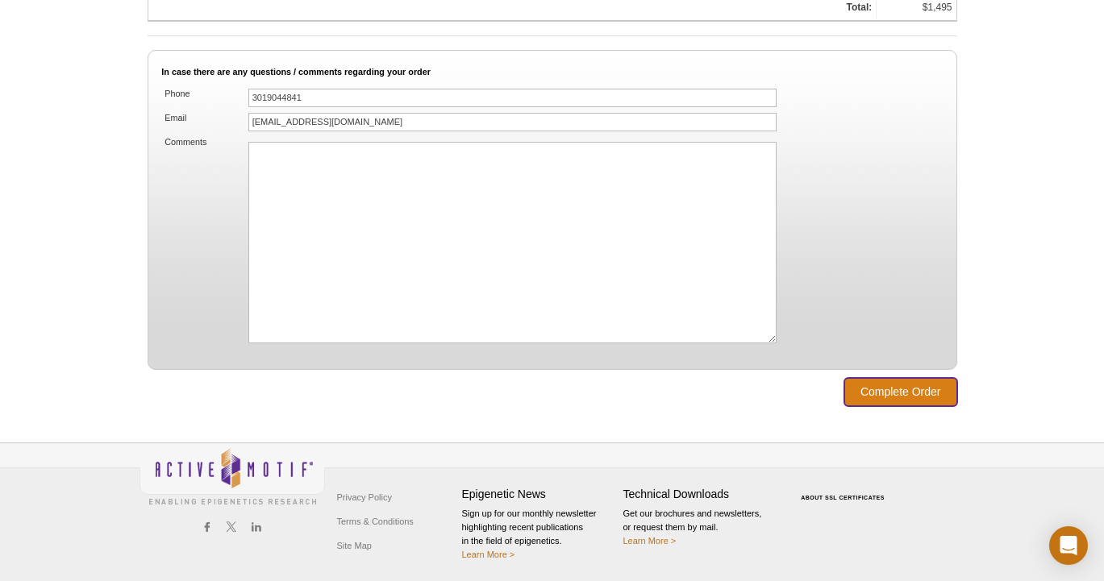
click at [599, 393] on input "Complete Order" at bounding box center [900, 392] width 113 height 28
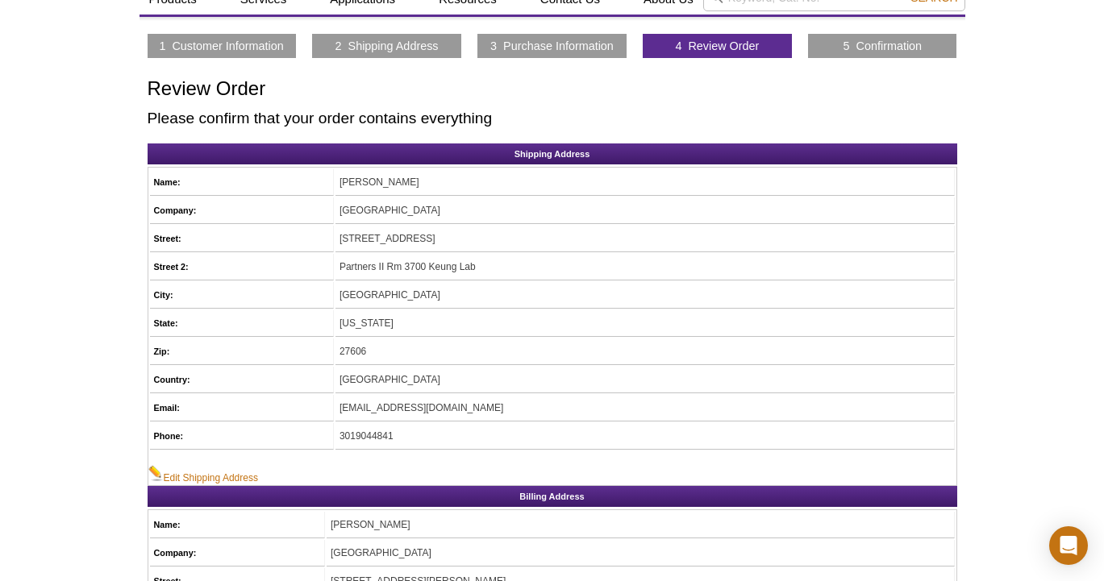
scroll to position [0, 0]
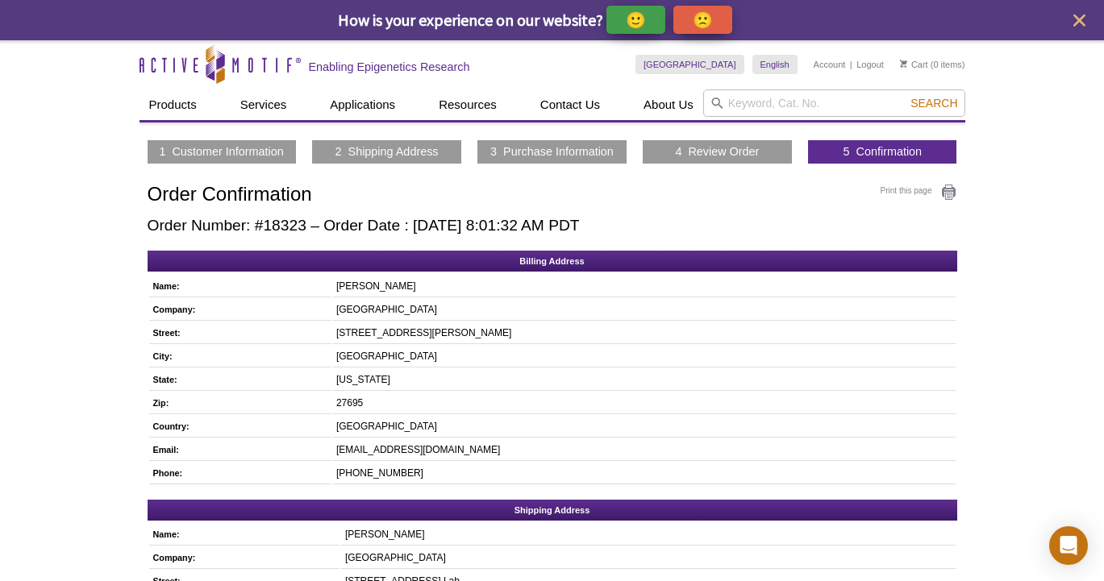
scroll to position [10, 0]
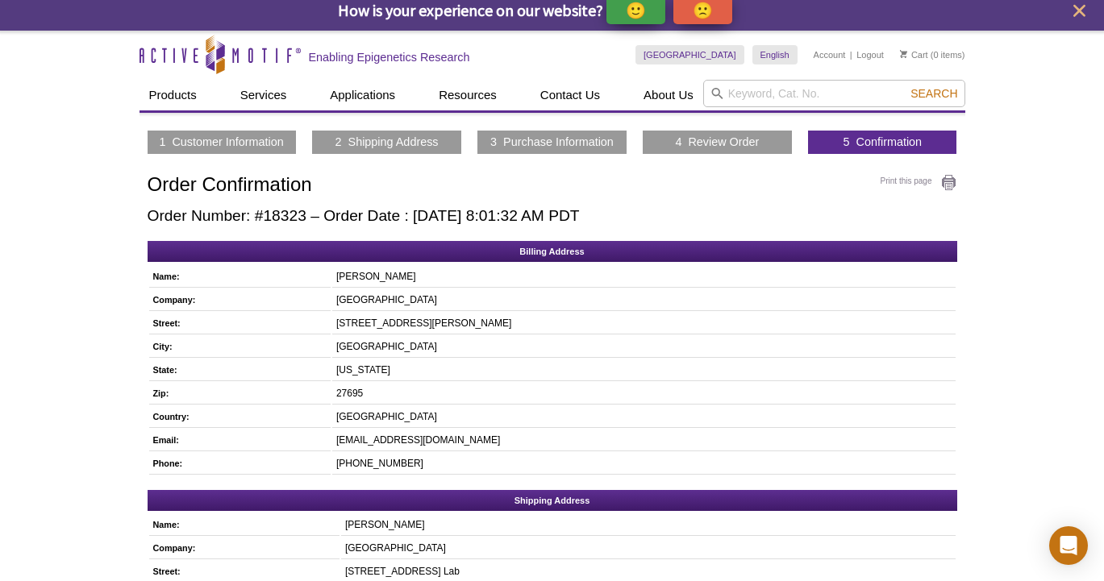
click at [634, 4] on p "🙂" at bounding box center [636, 10] width 20 height 20
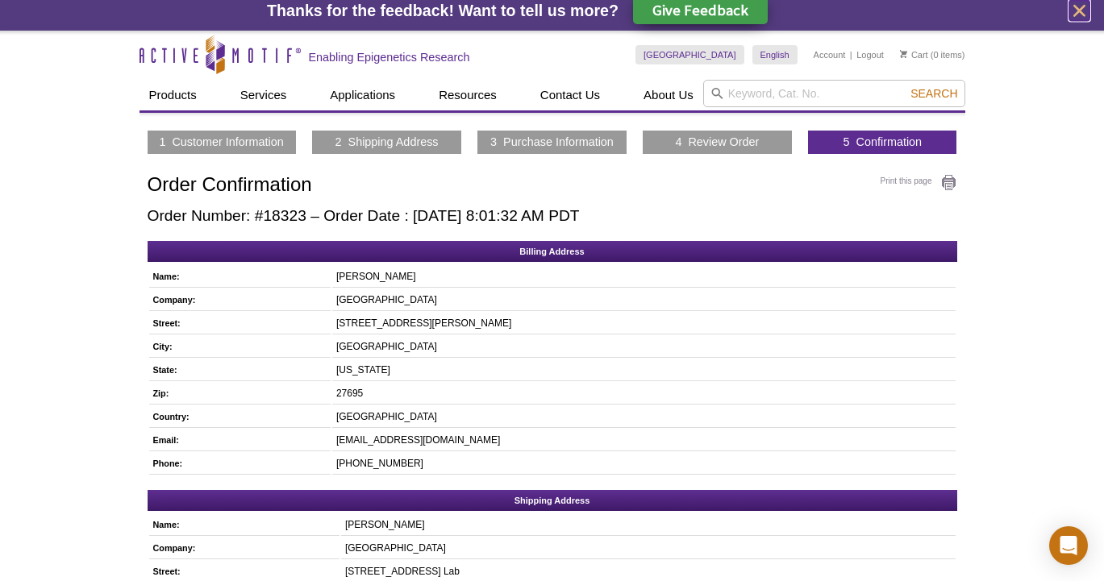
click at [1077, 15] on icon "close" at bounding box center [1079, 11] width 20 height 20
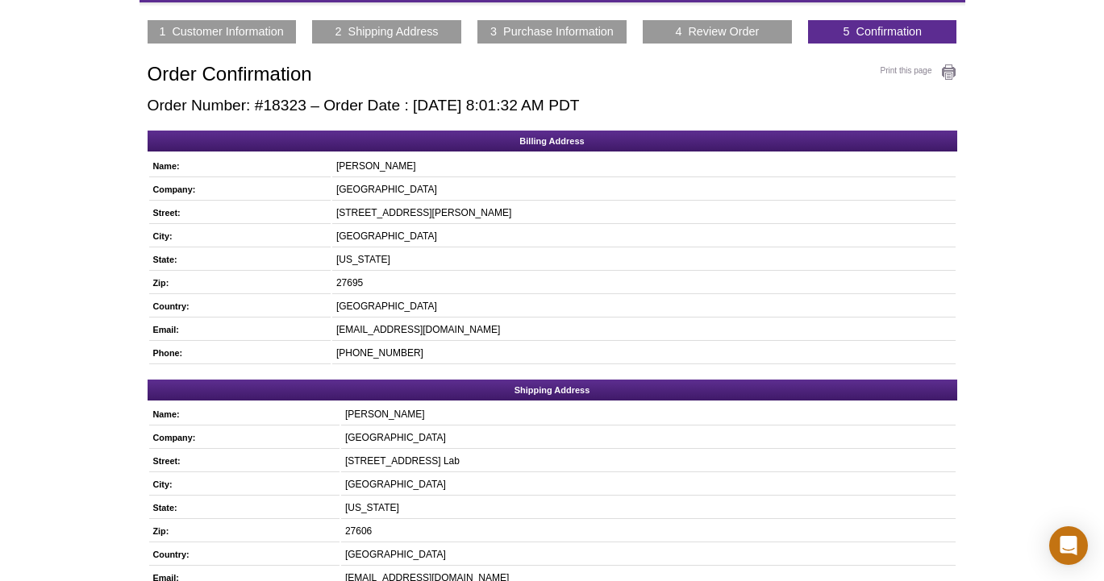
scroll to position [0, 0]
